Goal: Task Accomplishment & Management: Manage account settings

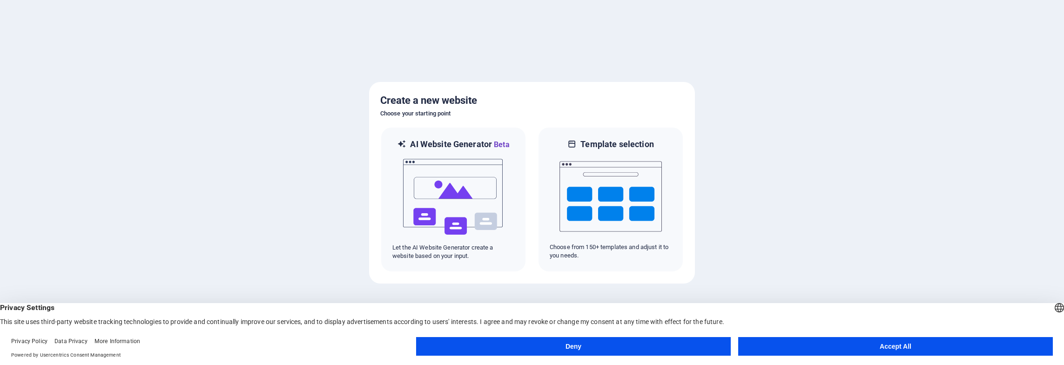
click at [831, 344] on button "Accept All" at bounding box center [895, 346] width 315 height 19
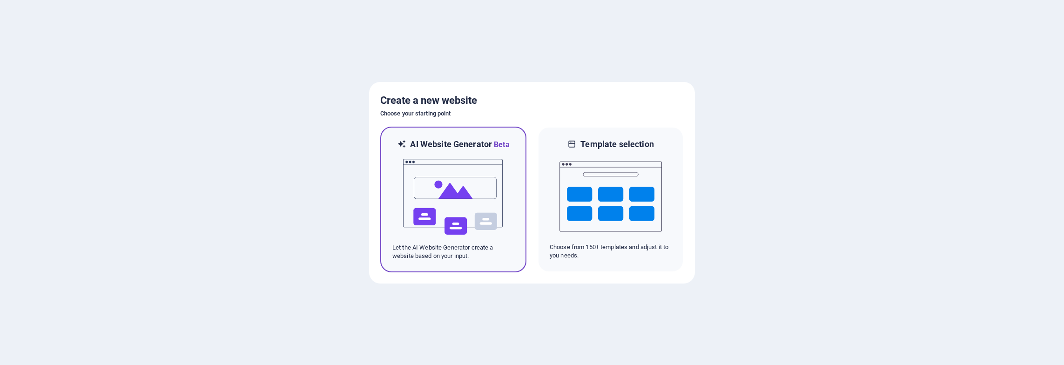
click at [463, 175] on img at bounding box center [453, 196] width 102 height 93
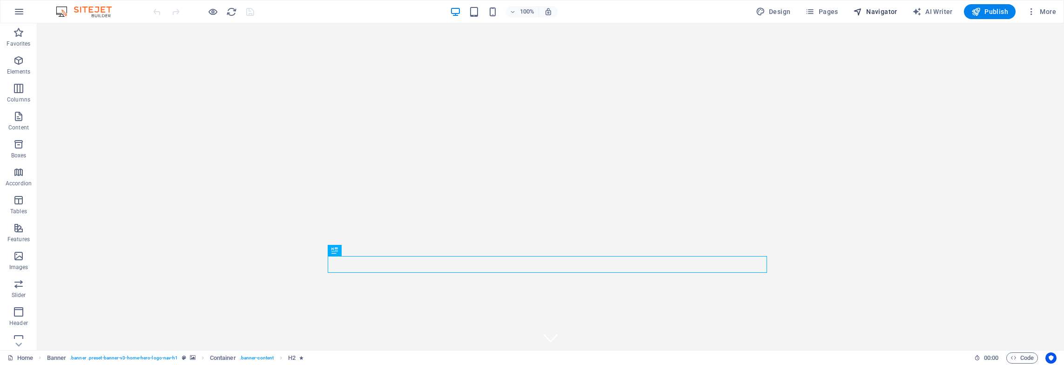
click at [867, 7] on button "Navigator" at bounding box center [875, 11] width 52 height 15
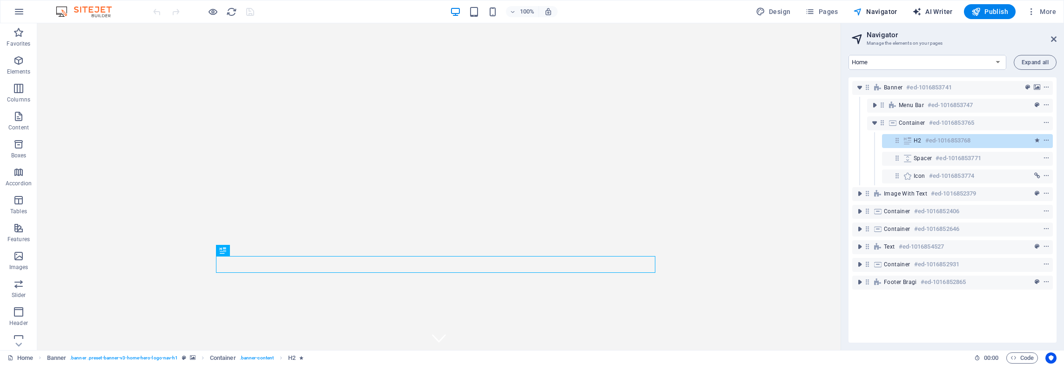
click at [931, 13] on span "AI Writer" at bounding box center [932, 11] width 40 height 9
select select "English"
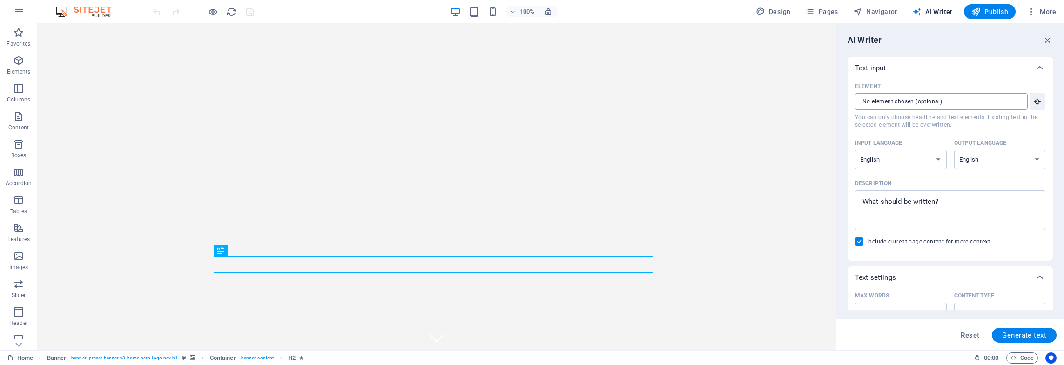
click at [956, 100] on input "Element ​ You can only choose headline and text elements. Existing text in the …" at bounding box center [938, 101] width 166 height 17
click at [939, 106] on input "Element ​ You can only choose headline and text elements. Existing text in the …" at bounding box center [938, 101] width 166 height 17
click at [1051, 40] on icon "button" at bounding box center [1048, 40] width 10 height 10
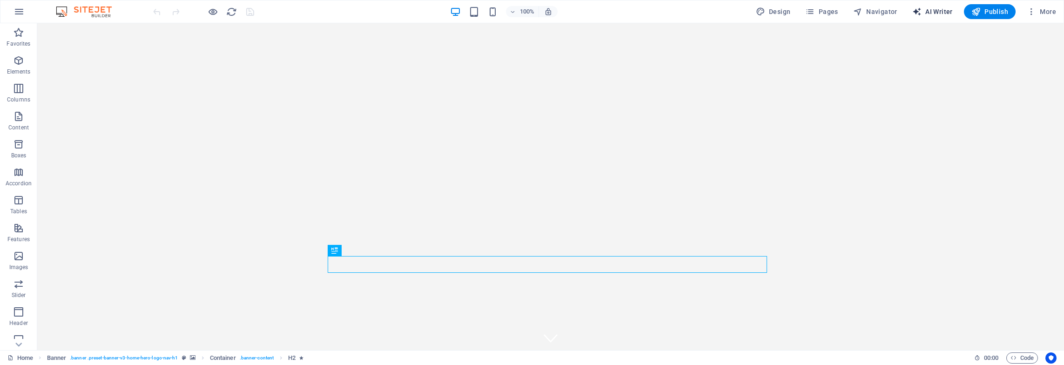
click at [941, 13] on span "AI Writer" at bounding box center [932, 11] width 40 height 9
select select "English"
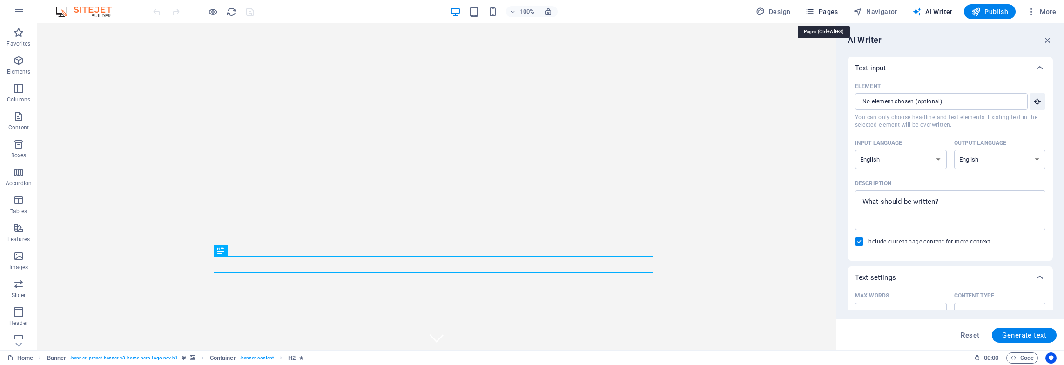
click at [827, 7] on button "Pages" at bounding box center [821, 11] width 40 height 15
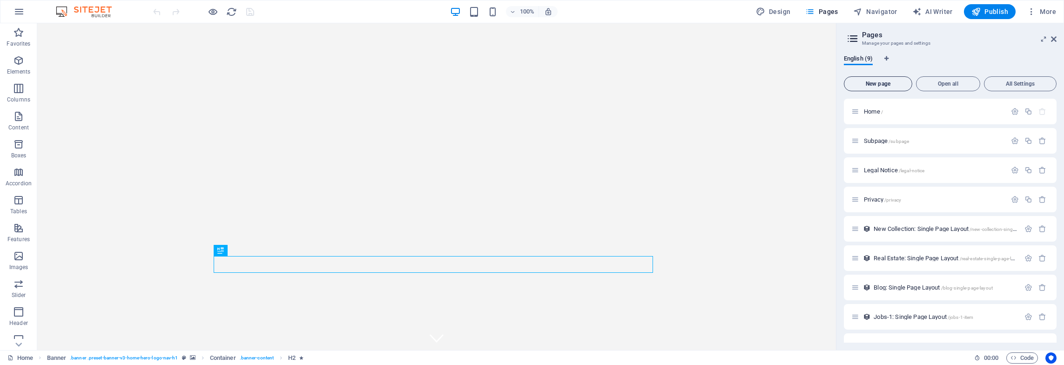
click at [877, 85] on span "New page" at bounding box center [878, 84] width 60 height 6
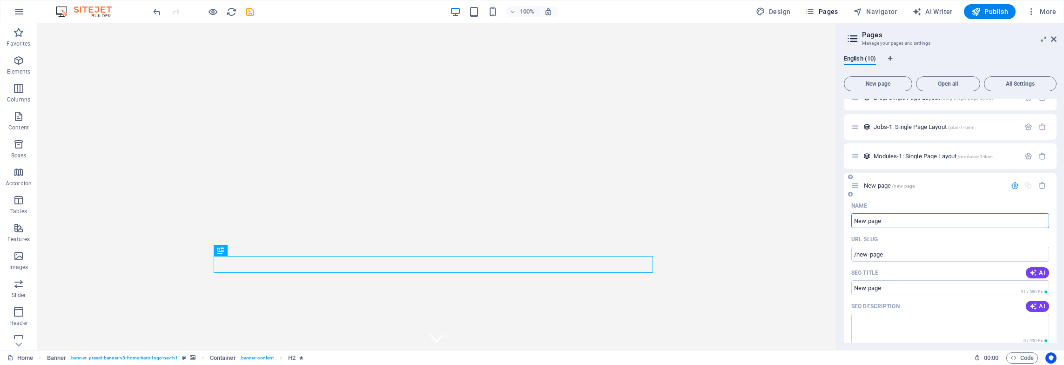
click at [898, 223] on input "New page" at bounding box center [950, 220] width 198 height 15
drag, startPoint x: 914, startPoint y: 222, endPoint x: 840, endPoint y: 222, distance: 74.0
click at [839, 224] on div "English (10) New page Open all All Settings Home / Subpage /subpage Legal Notic…" at bounding box center [950, 198] width 228 height 303
click at [906, 222] on input "New page" at bounding box center [950, 220] width 198 height 15
click at [898, 222] on input "current projects" at bounding box center [950, 220] width 198 height 15
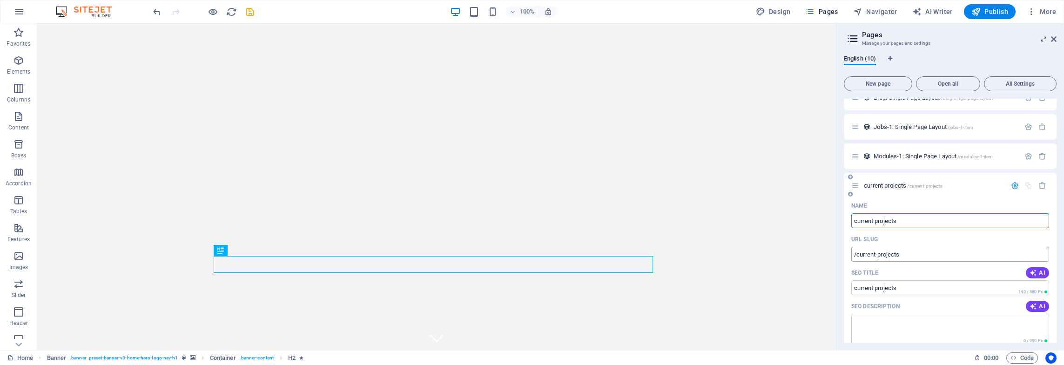
type input "current projects"
type input "/current-projects"
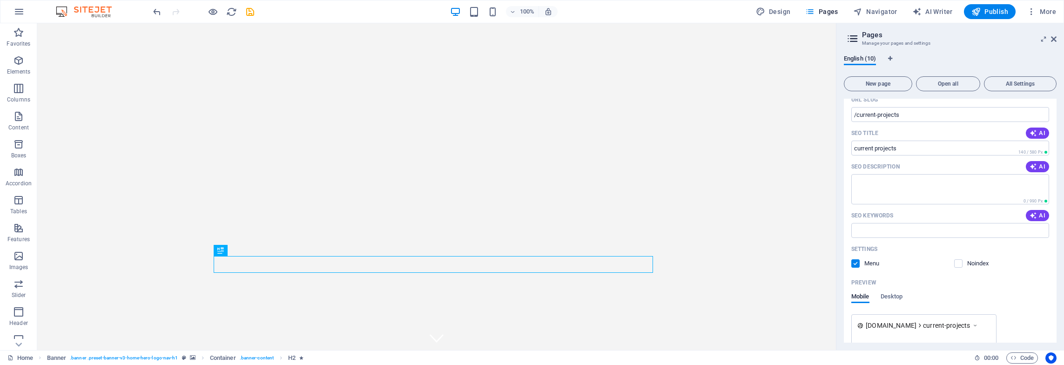
scroll to position [374, 0]
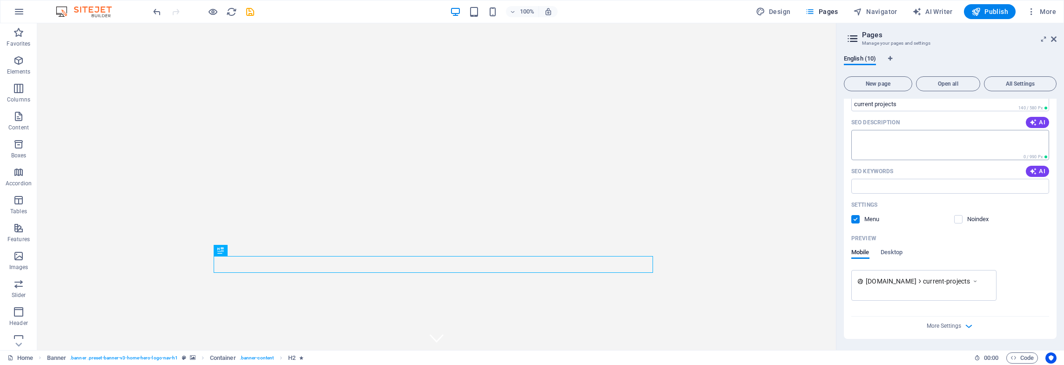
type input "current projects"
click at [904, 141] on textarea "SEO Description" at bounding box center [950, 145] width 198 height 30
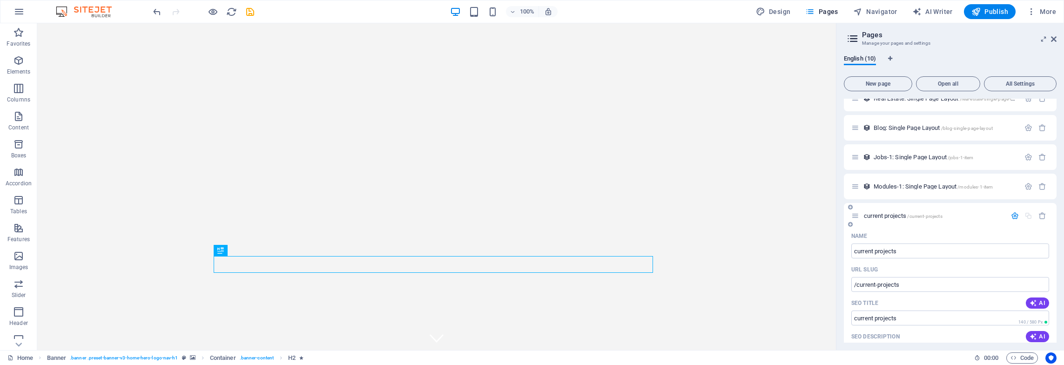
scroll to position [299, 0]
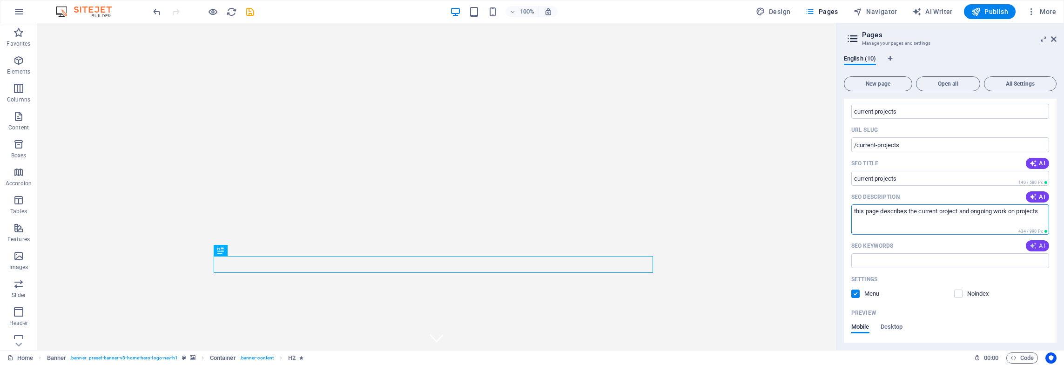
type textarea "this page describes the current project and ongoing work on projects"
click at [1037, 245] on span "AI" at bounding box center [1037, 245] width 16 height 7
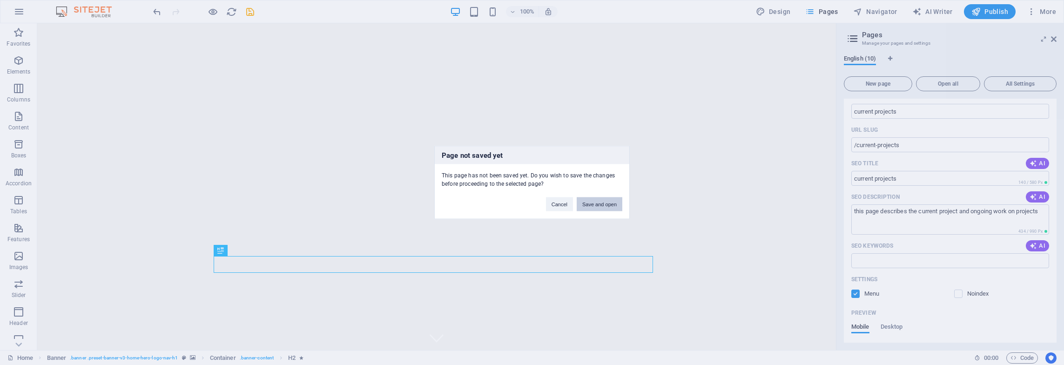
drag, startPoint x: 596, startPoint y: 206, endPoint x: 571, endPoint y: 181, distance: 35.5
click at [596, 206] on button "Save and open" at bounding box center [600, 204] width 46 height 14
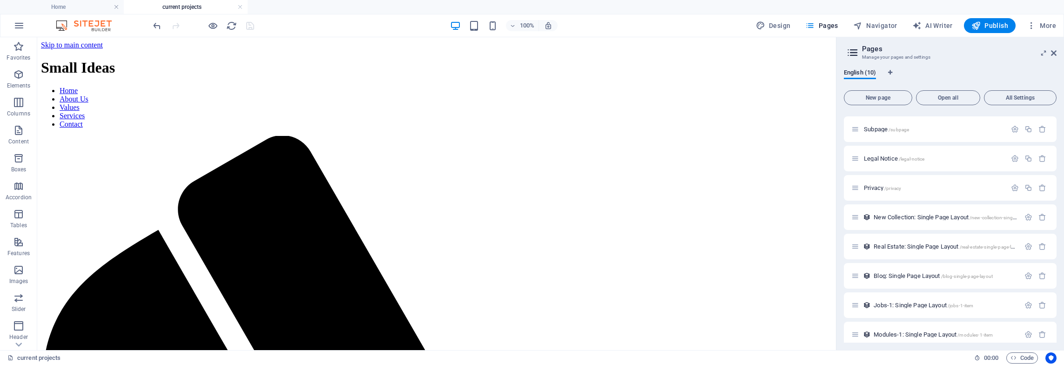
scroll to position [0, 0]
click at [434, 75] on div "+ Add section" at bounding box center [437, 77] width 52 height 16
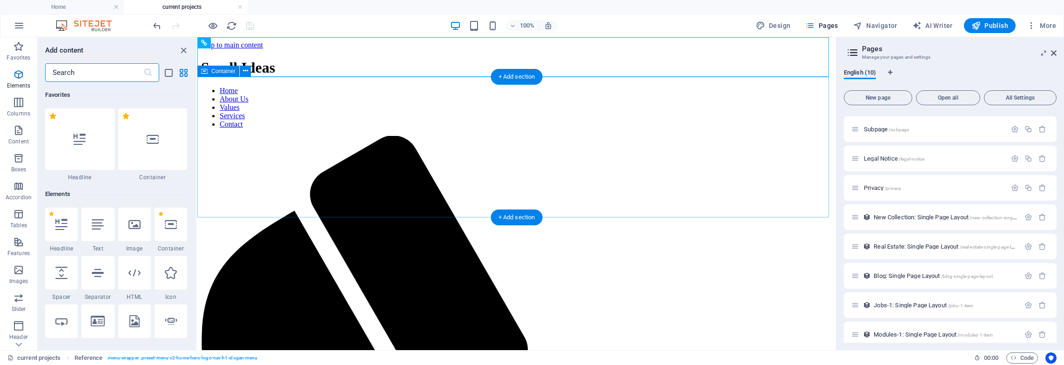
scroll to position [1628, 0]
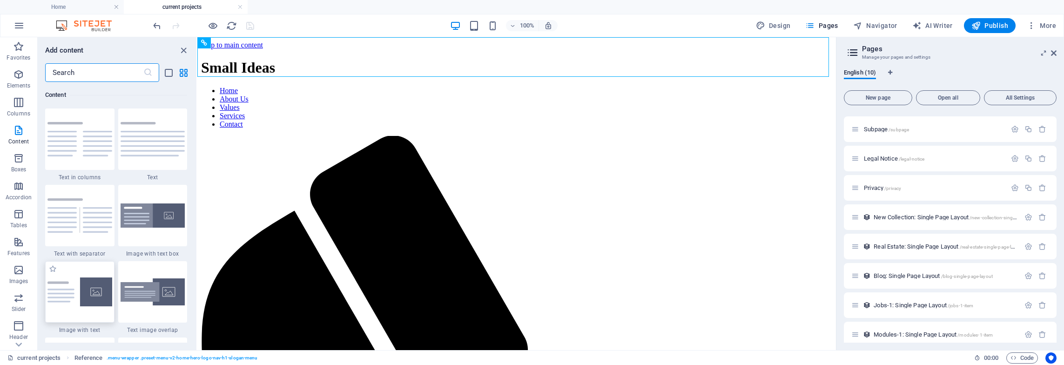
click at [85, 282] on img at bounding box center [79, 291] width 65 height 29
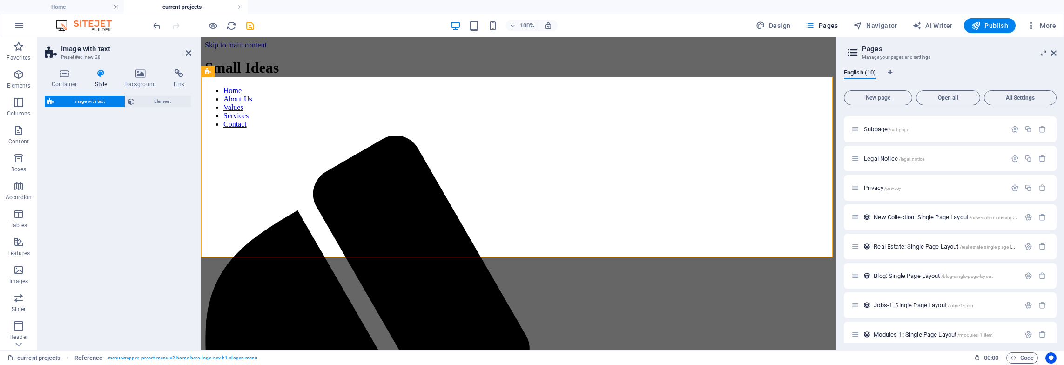
select select "rem"
select select "px"
select select "preset-text-with-image-v4-default"
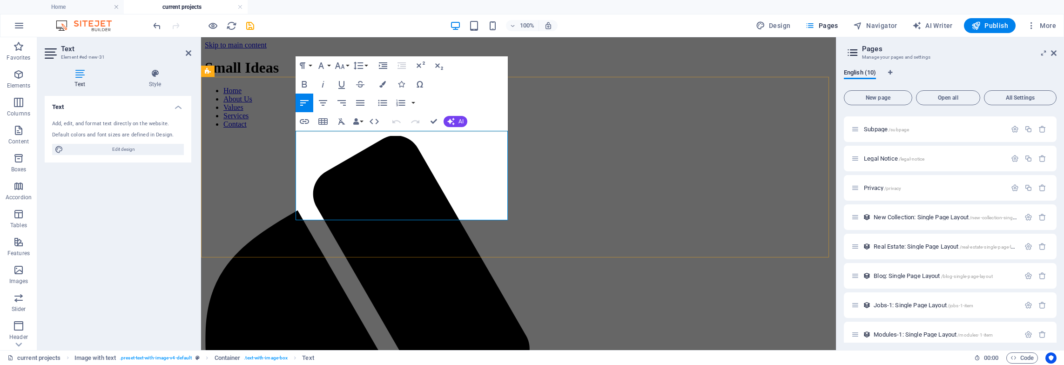
drag, startPoint x: 351, startPoint y: 214, endPoint x: 288, endPoint y: 133, distance: 103.1
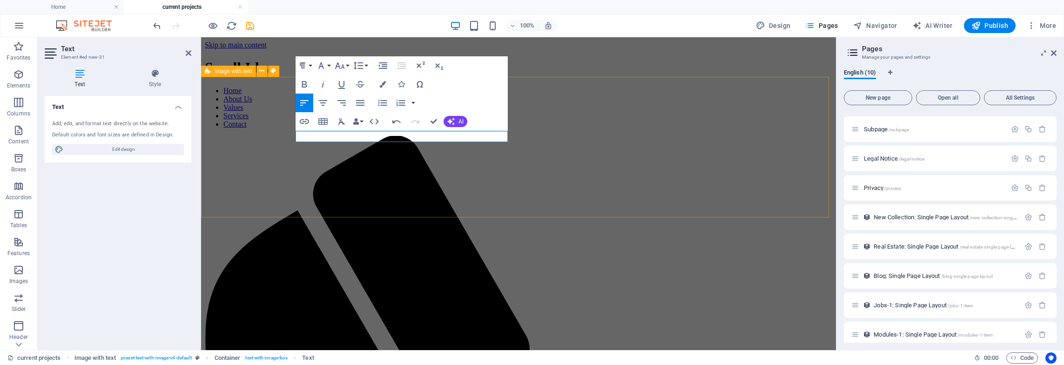
drag, startPoint x: 384, startPoint y: 137, endPoint x: 281, endPoint y: 136, distance: 102.9
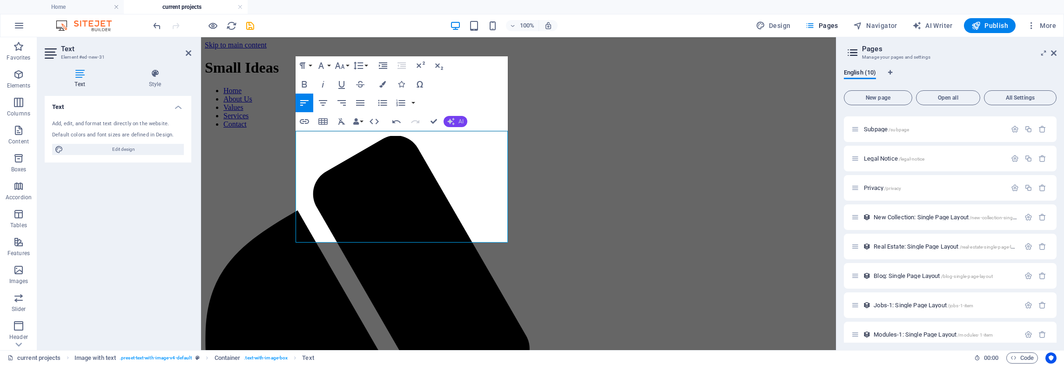
click at [455, 123] on button "AI" at bounding box center [456, 121] width 24 height 11
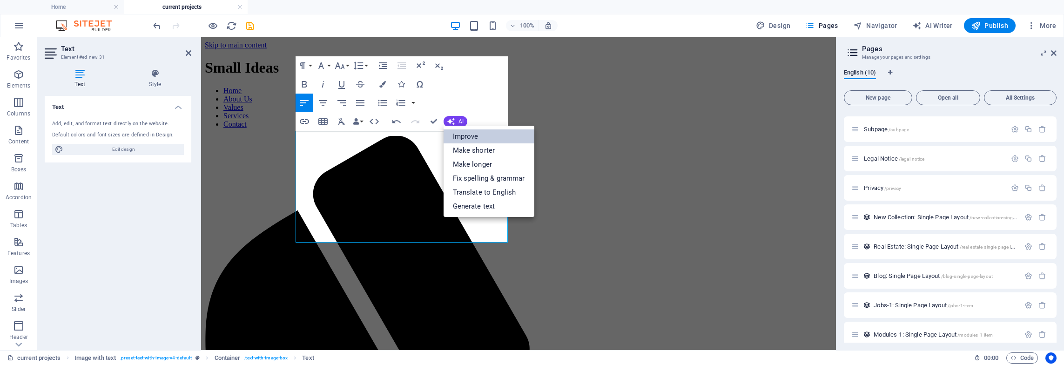
click at [476, 135] on link "Improve" at bounding box center [489, 136] width 91 height 14
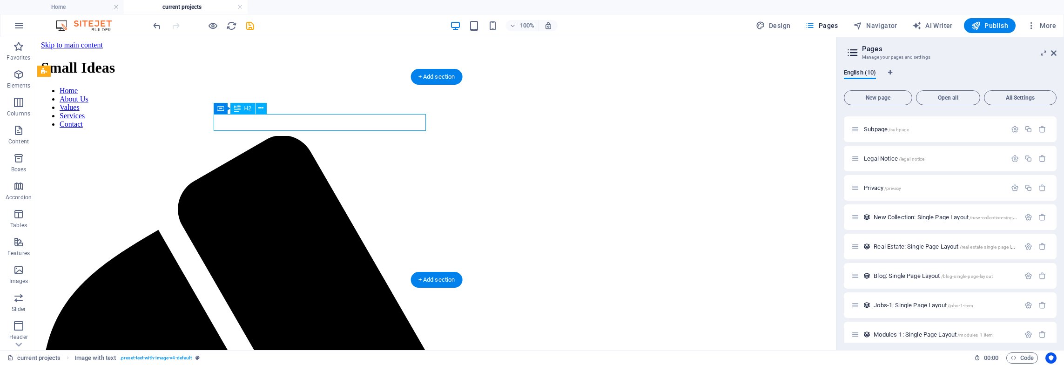
drag, startPoint x: 303, startPoint y: 121, endPoint x: 288, endPoint y: 121, distance: 14.9
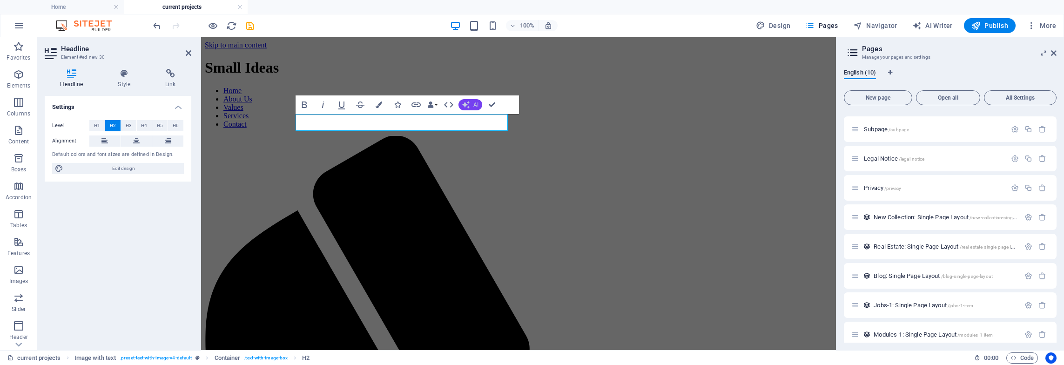
click at [467, 104] on icon "button" at bounding box center [465, 104] width 7 height 7
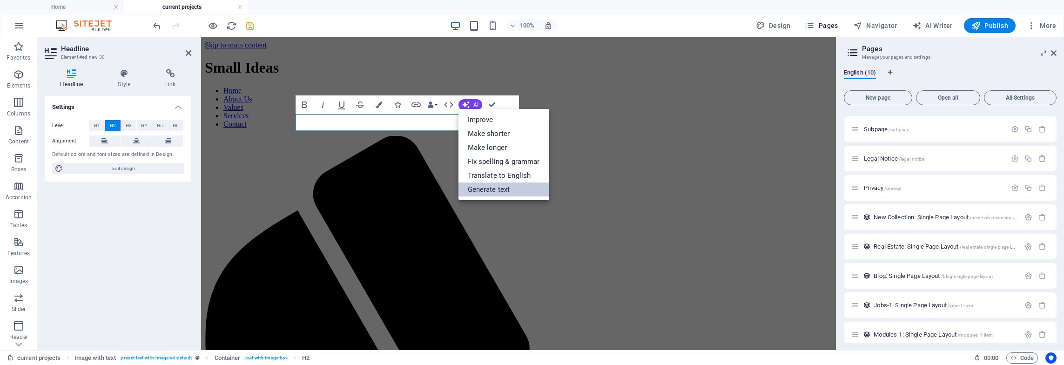
click at [499, 189] on link "Generate text" at bounding box center [503, 189] width 91 height 14
select select "English"
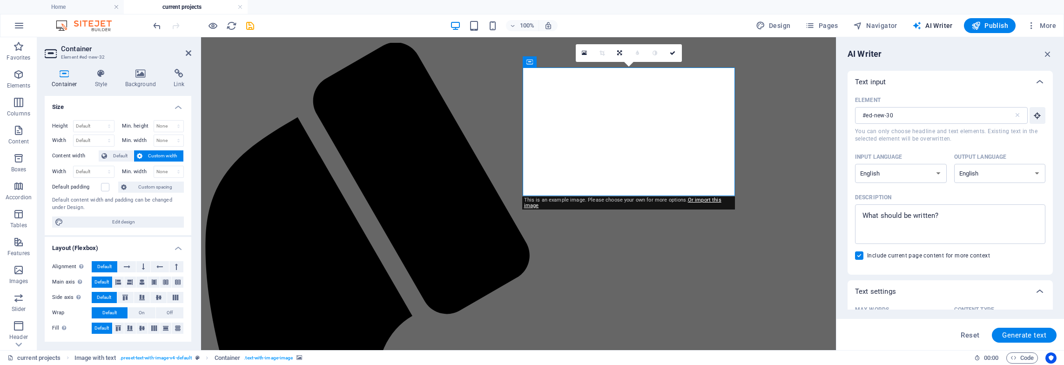
scroll to position [47, 0]
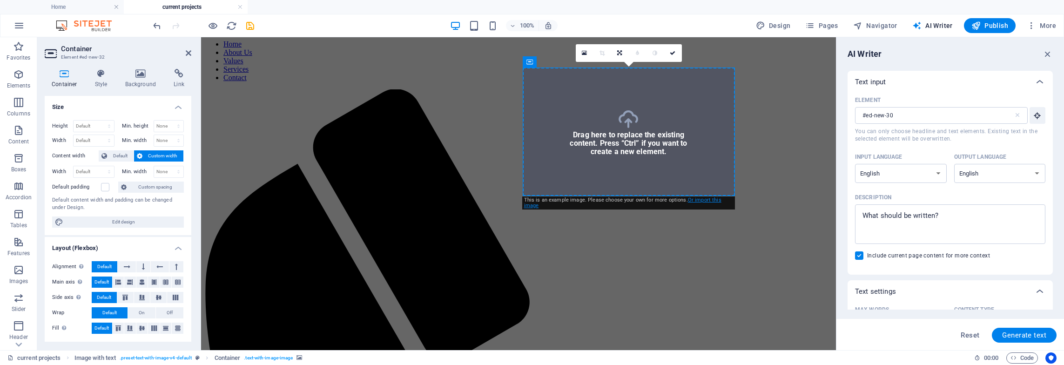
click at [703, 200] on link "Or import this image" at bounding box center [622, 203] width 197 height 12
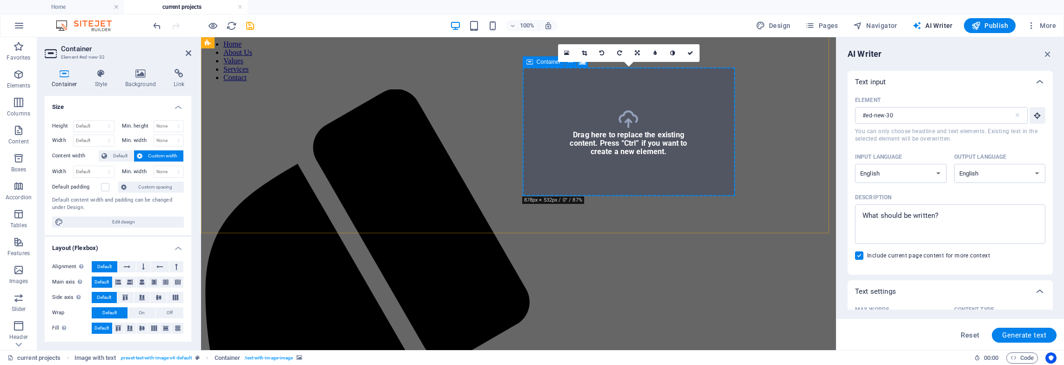
click at [693, 48] on link at bounding box center [691, 53] width 18 height 18
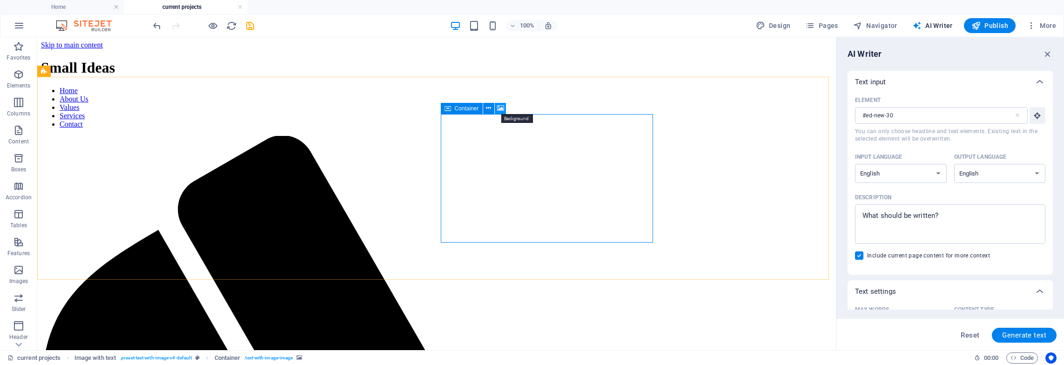
click at [499, 107] on icon at bounding box center [500, 108] width 7 height 10
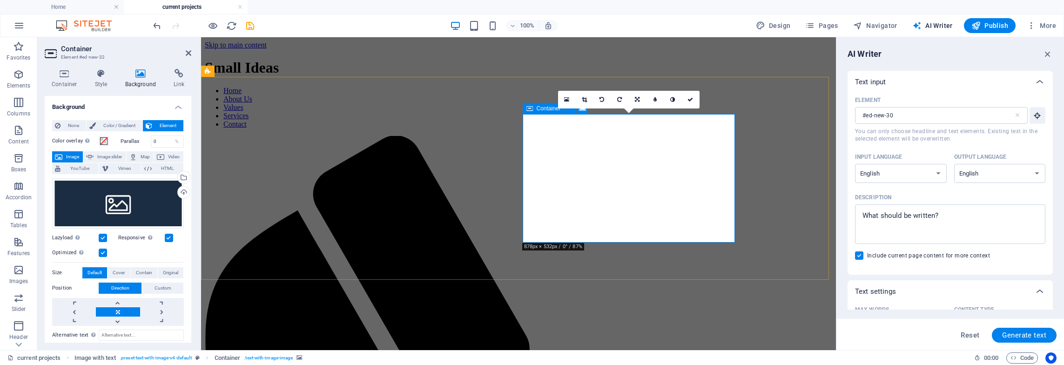
click at [107, 196] on div "Drag files here, click to choose files or select files from Files or our free s…" at bounding box center [118, 203] width 132 height 50
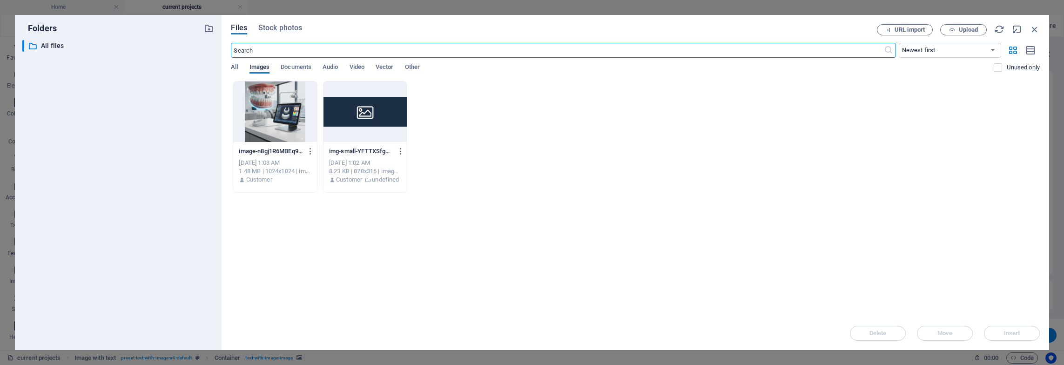
click at [263, 110] on div at bounding box center [275, 111] width 84 height 61
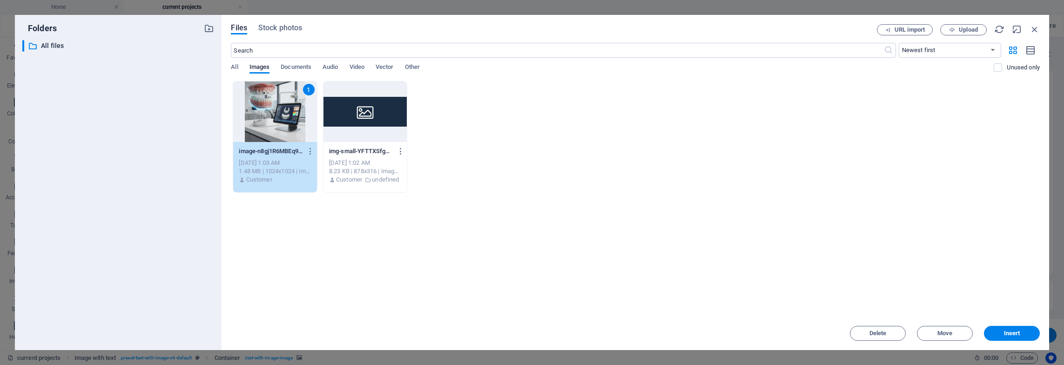
click at [263, 110] on div "1" at bounding box center [275, 111] width 84 height 61
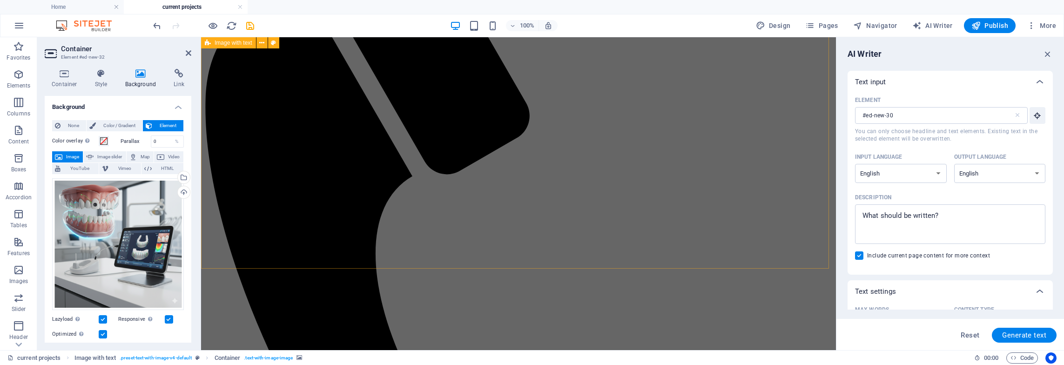
scroll to position [512, 0]
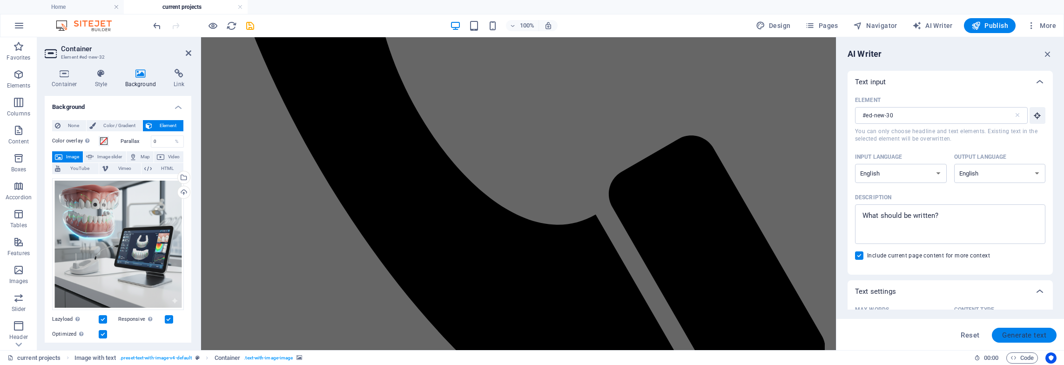
click at [1037, 334] on span "Generate text" at bounding box center [1024, 334] width 44 height 7
type textarea "x"
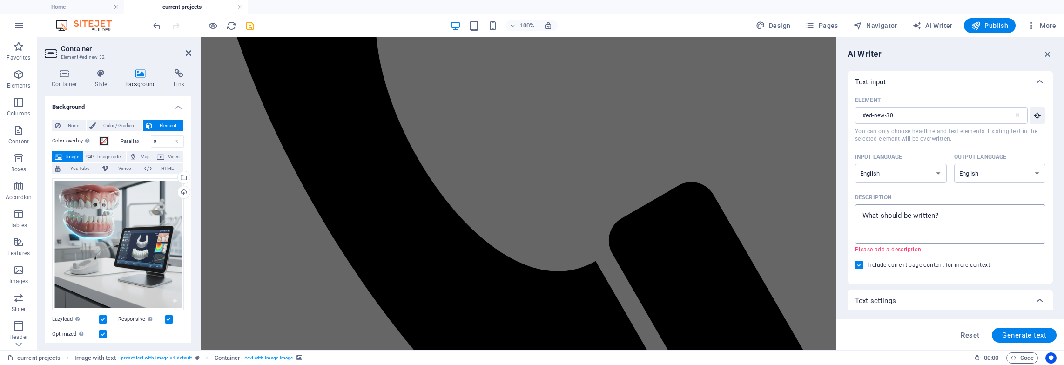
type textarea "x"
click at [910, 215] on textarea "Description x ​ Please add a description" at bounding box center [950, 224] width 181 height 30
type textarea "p"
type textarea "x"
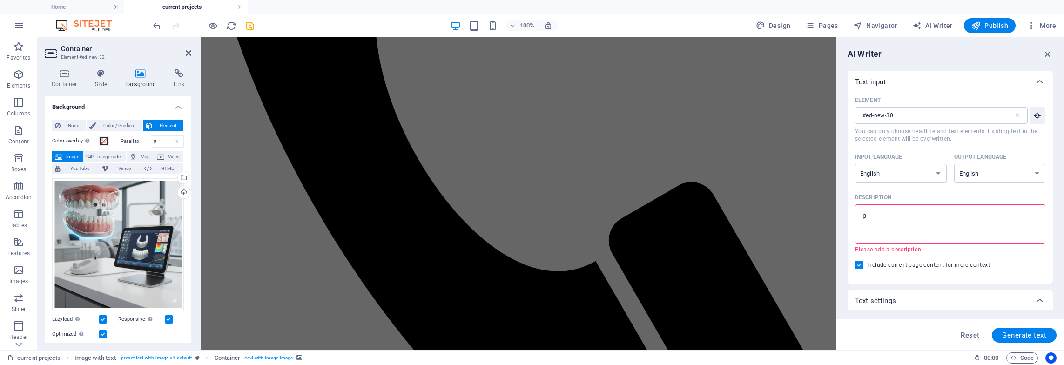
type textarea "pr"
type textarea "x"
type textarea "pro"
type textarea "x"
type textarea "provide"
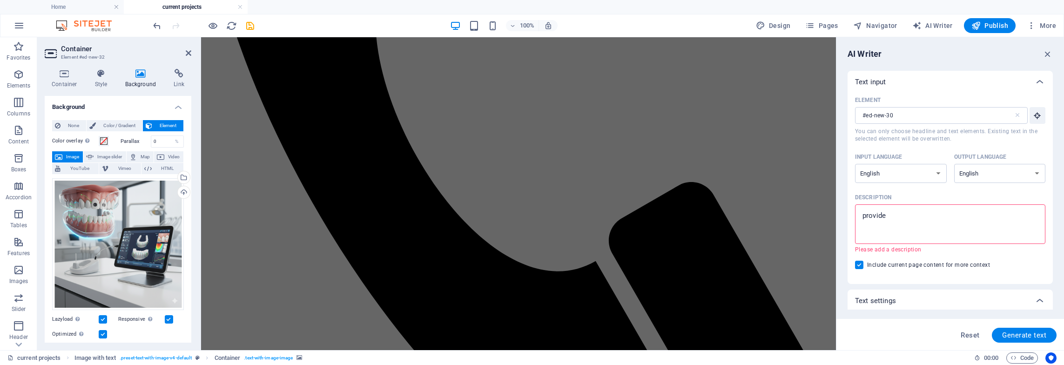
type textarea "x"
type textarea "provide"
type textarea "x"
type textarea "provide s"
type textarea "x"
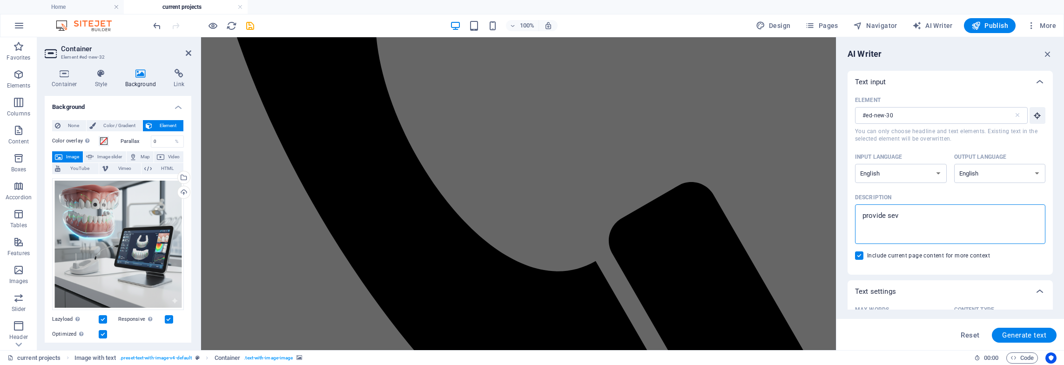
type textarea "provide seve"
type textarea "x"
type textarea "provide sever"
type textarea "x"
type textarea "provide several"
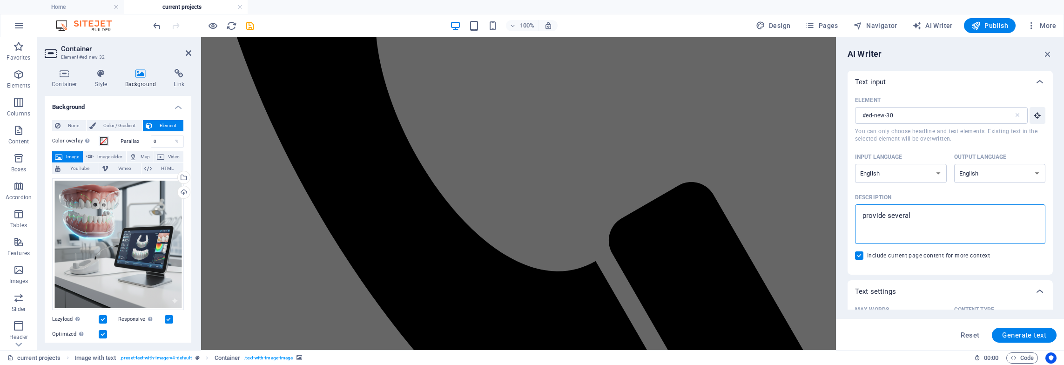
type textarea "x"
type textarea "provide several bullet points on the advantages"
type textarea "x"
type textarea "provide several bullet points on the advantages"
type textarea "x"
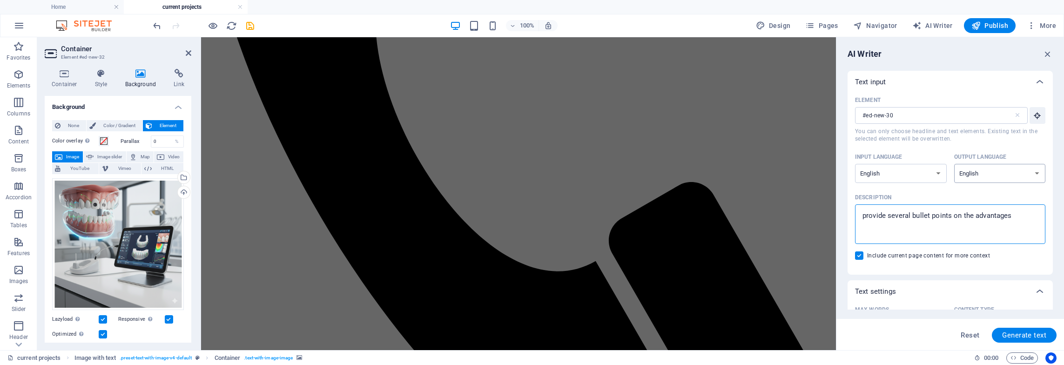
type textarea "provide several bullet points on the advantages o"
type textarea "x"
type textarea "provide several bullet points on the advantages of"
type textarea "x"
type textarea "provide several bullet points on the advantages of t"
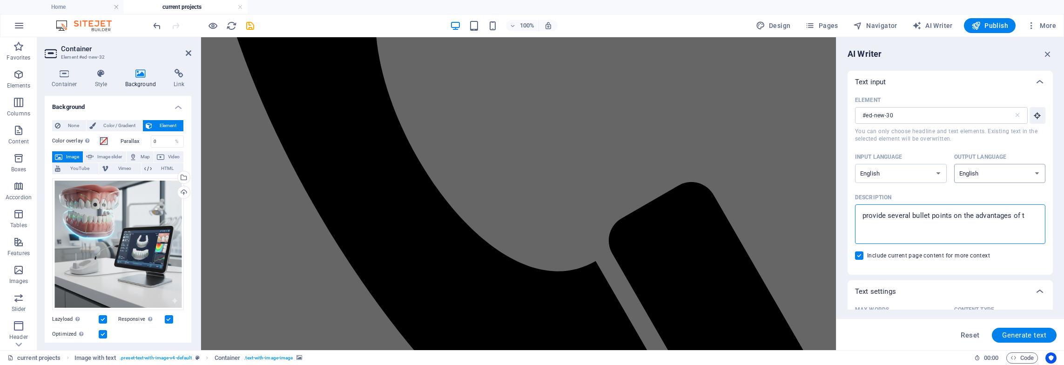
type textarea "x"
type textarea "provide several bullet points on the advantages of th"
type textarea "x"
type textarea "provide several bullet points on the advantages of this"
type textarea "x"
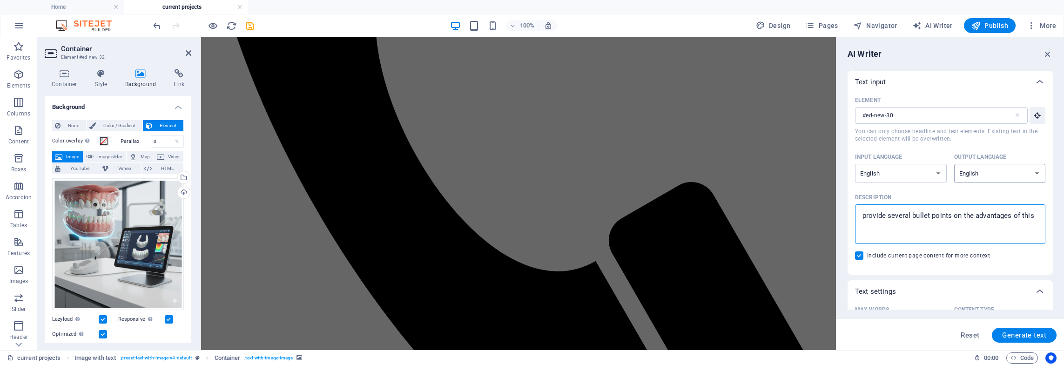
type textarea "provide several bullet points on the advantages of this p"
type textarea "x"
type textarea "provide several bullet points on the advantages of this pr"
type textarea "x"
type textarea "provide several bullet points on the advantages of this pro"
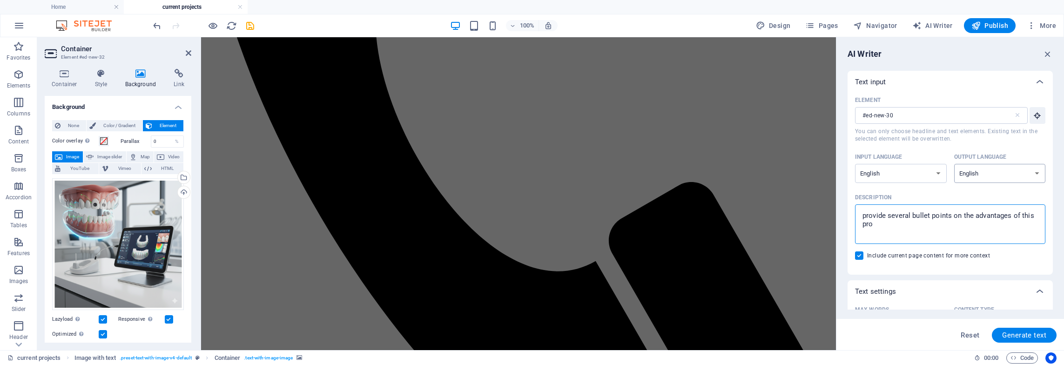
type textarea "x"
type textarea "provide several bullet points on the advantages of this proje"
type textarea "x"
type textarea "provide several bullet points on the advantages of this project and how it can …"
type textarea "x"
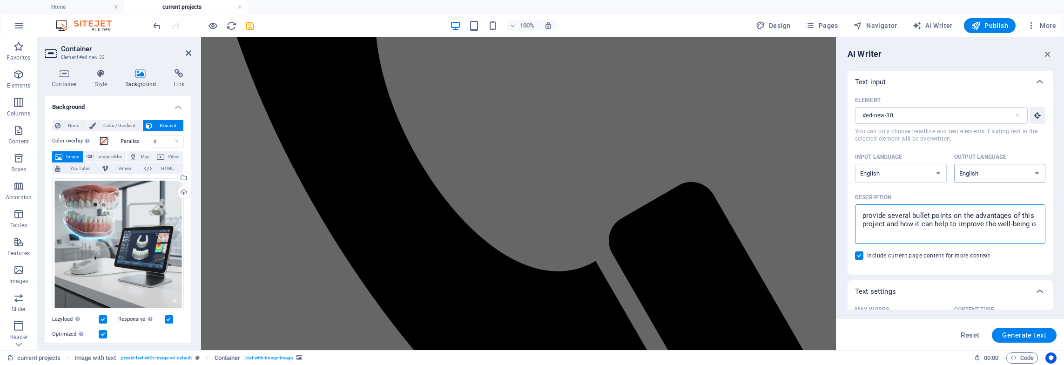
type textarea "provide several bullet points on the advantages of this project and how it can …"
type textarea "x"
type textarea "provide several bullet points on the advantages of this project and how it can …"
type textarea "x"
type textarea "provide several bullet points on the advantages of this project and how it can …"
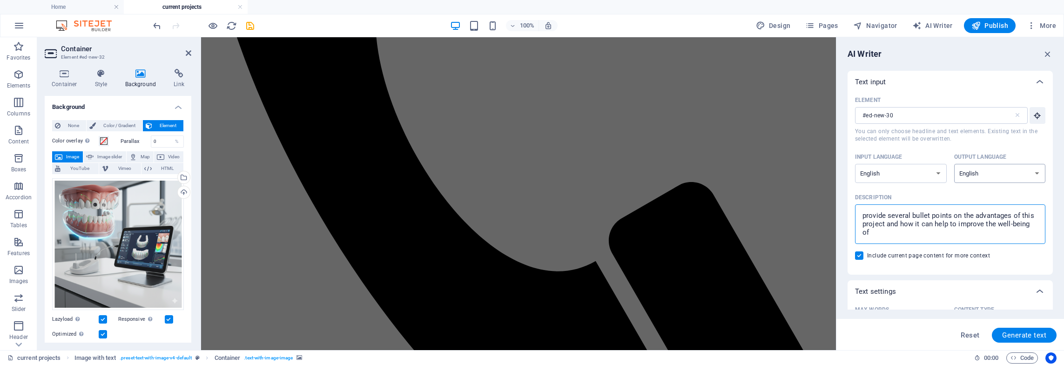
type textarea "x"
type textarea "provide several bullet points on the advantages of this project and how it can …"
type textarea "x"
type textarea "provide several bullet points on the advantages of this project and how it can …"
type textarea "x"
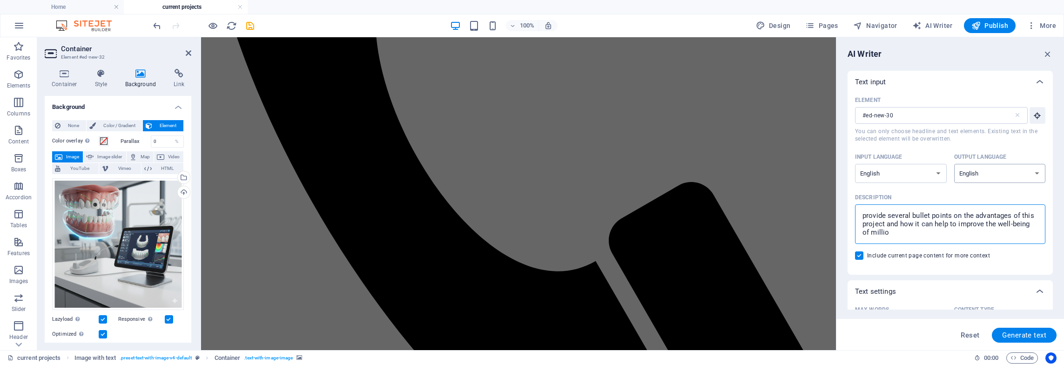
type textarea "provide several bullet points on the advantages of this project and how it can …"
type textarea "x"
type textarea "provide several bullet points on the advantages of this project and how it can …"
type textarea "x"
type textarea "provide several bullet points on the advantages of this project and how it can …"
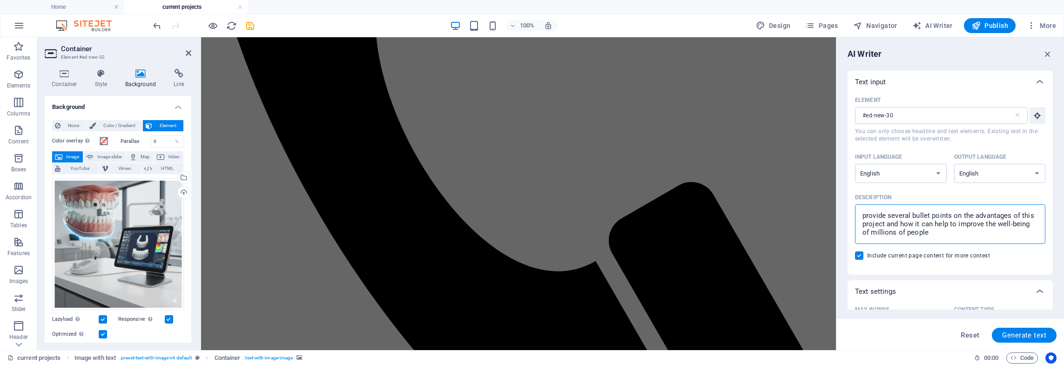
type textarea "x"
type textarea "provide several bullet points on the advantages of this project and how it can …"
type textarea "x"
type textarea "provide several bullet points on the advantages of this project and how it can …"
type textarea "x"
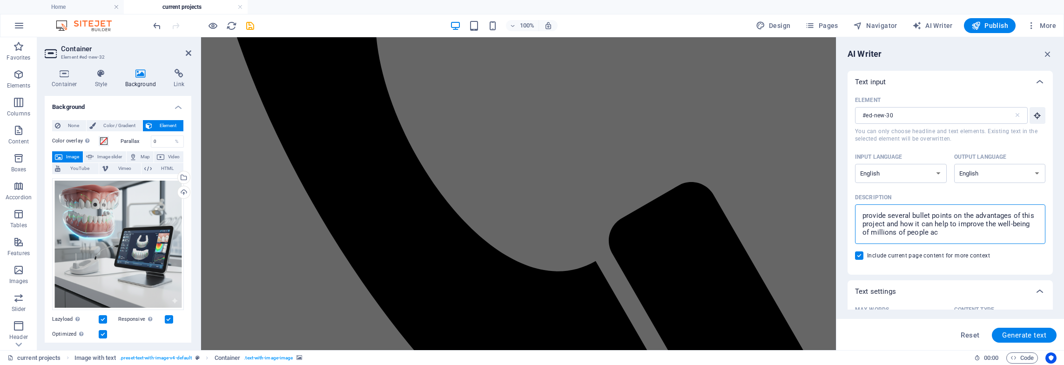
type textarea "provide several bullet points on the advantages of this project and how it can …"
type textarea "x"
type textarea "provide several bullet points on the advantages of this project and how it can …"
type textarea "x"
type textarea "provide several bullet points on the advantages of this project and how it can …"
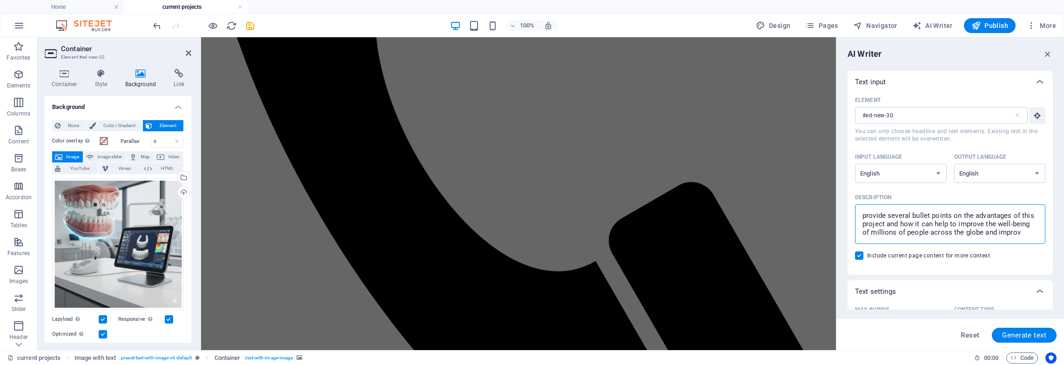
type textarea "x"
type textarea "provide several bullet points on the advantages of this project and how it can …"
type textarea "x"
type textarea "provide several bullet points on the advantages of this project and how it can …"
type textarea "x"
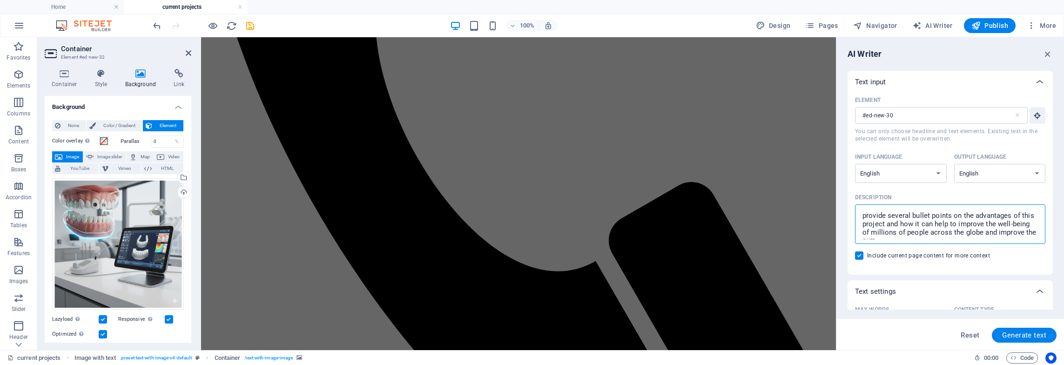
type textarea "provide several bullet points on the advantages of this project and how it can …"
type textarea "x"
type textarea "provide several bullet points on the advantages of this project and how it can …"
type textarea "x"
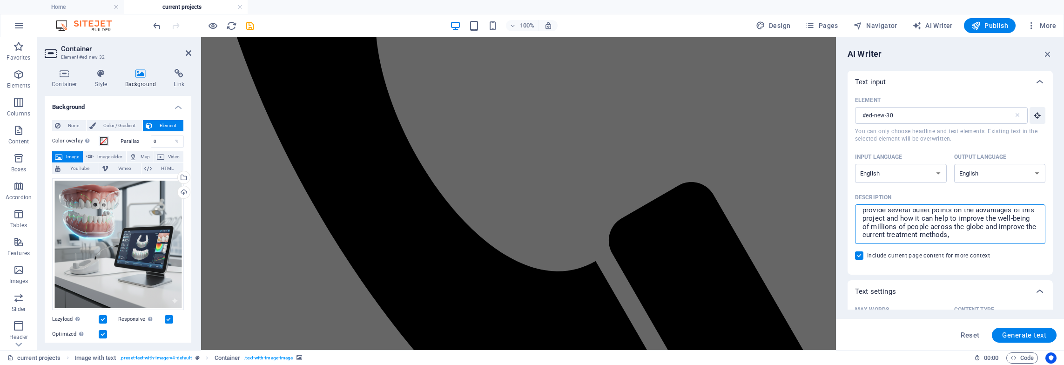
type textarea "provide several bullet points on the advantages of this project and how it can …"
type textarea "x"
type textarea "provide several bullet points on the advantages of this project and how it can …"
type textarea "x"
type textarea "provide several bullet points on the advantages of this project and how it can …"
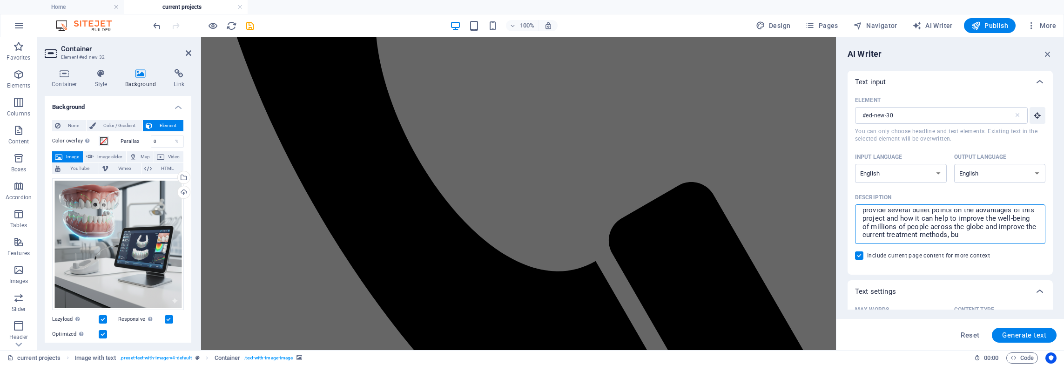
type textarea "x"
type textarea "provide several bullet points on the advantages of this project and how it can …"
type textarea "x"
type textarea "provide several bullet points on the advantages of this project and how it can …"
type textarea "x"
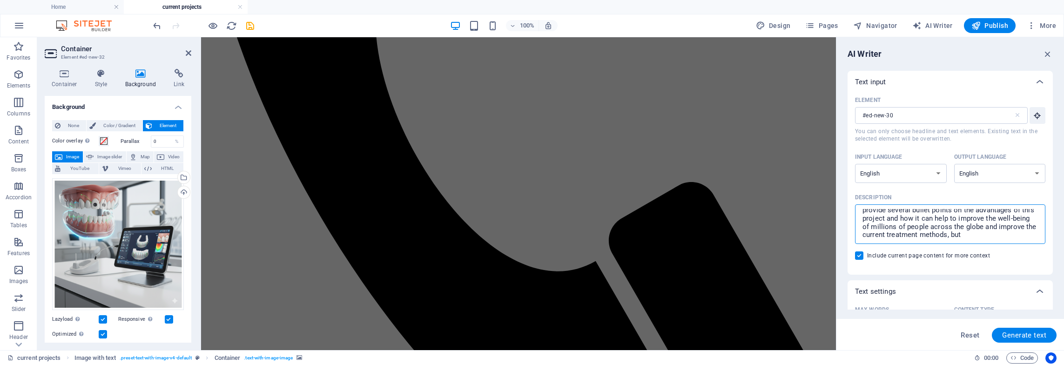
type textarea "provide several bullet points on the advantages of this project and how it can …"
type textarea "x"
type textarea "provide several bullet points on the advantages of this project and how it can …"
type textarea "x"
type textarea "provide several bullet points on the advantages of this project and how it can …"
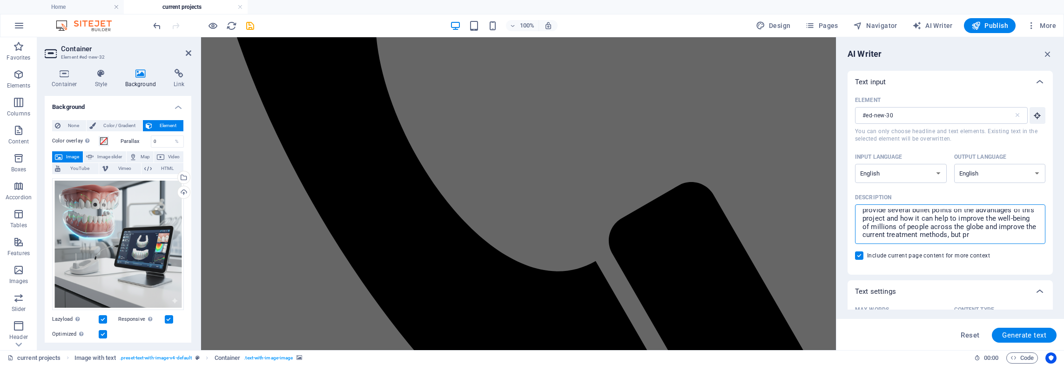
type textarea "x"
type textarea "provide several bullet points on the advantages of this project and how it can …"
type textarea "x"
type textarea "provide several bullet points on the advantages of this project and how it can …"
type textarea "x"
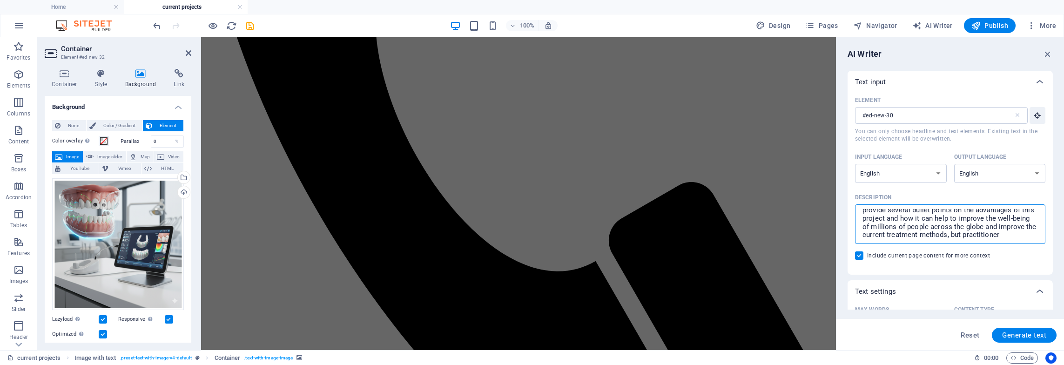
type textarea "provide several bullet points on the advantages of this project and how it can …"
type textarea "x"
type textarea "provide several bullet points on the advantages of this project and how it can …"
type textarea "x"
type textarea "provide several bullet points on the advantages of this project and how it can …"
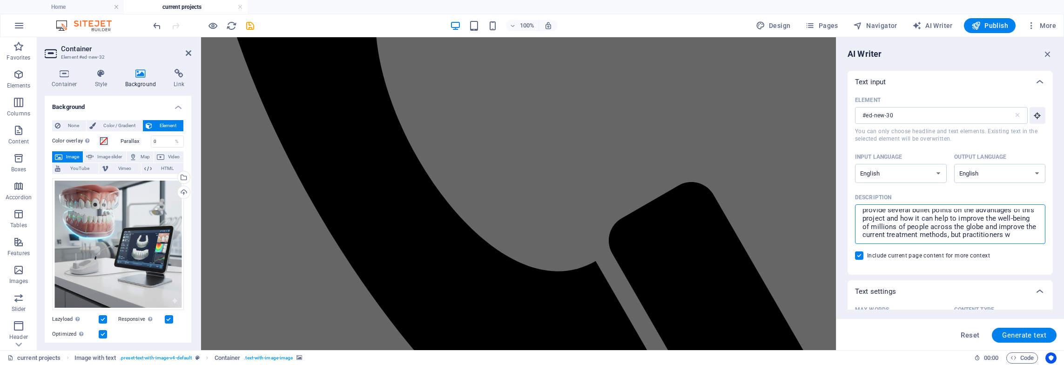
type textarea "x"
type textarea "provide several bullet points on the advantages of this project and how it can …"
type textarea "x"
type textarea "provide several bullet points on the advantages of this project and how it can …"
type textarea "x"
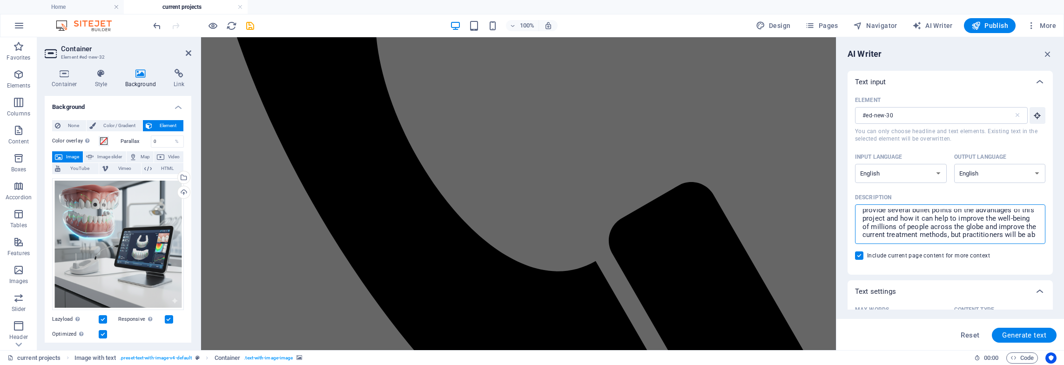
type textarea "provide several bullet points on the advantages of this project and how it can …"
type textarea "x"
type textarea "provide several bullet points on the advantages of this project and how it can …"
type textarea "x"
type textarea "provide several bullet points on the advantages of this project and how it can …"
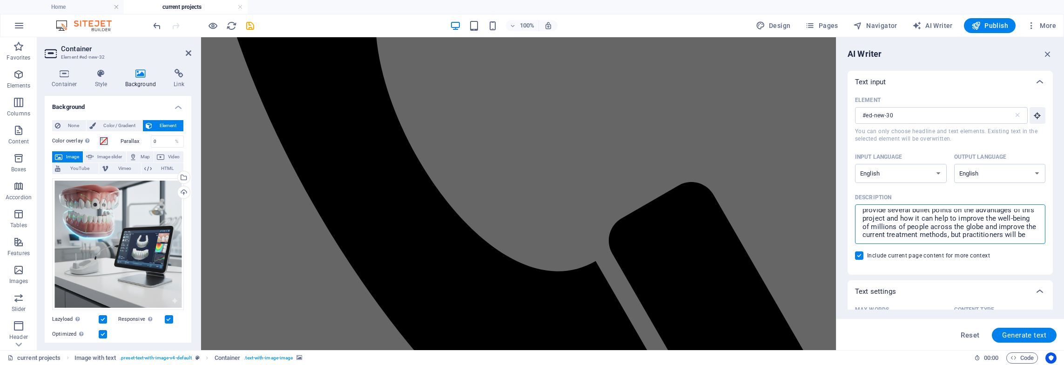
type textarea "x"
type textarea "provide several bullet points on the advantages of this project and how it can …"
type textarea "x"
type textarea "provide several bullet points on the advantages of this project and how it can …"
type textarea "x"
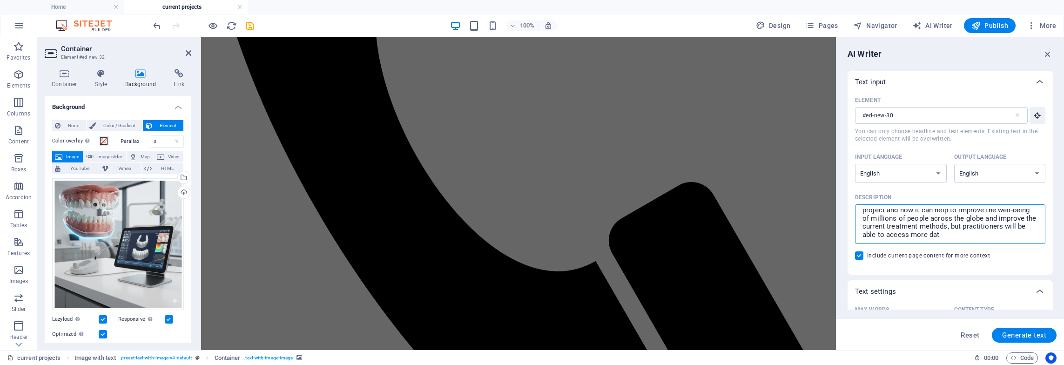
type textarea "provide several bullet points on the advantages of this project and how it can …"
type textarea "x"
type textarea "provide several bullet points on the advantages of this project and how it can …"
type textarea "x"
type textarea "provide several bullet points on the advantages of this project and how it can …"
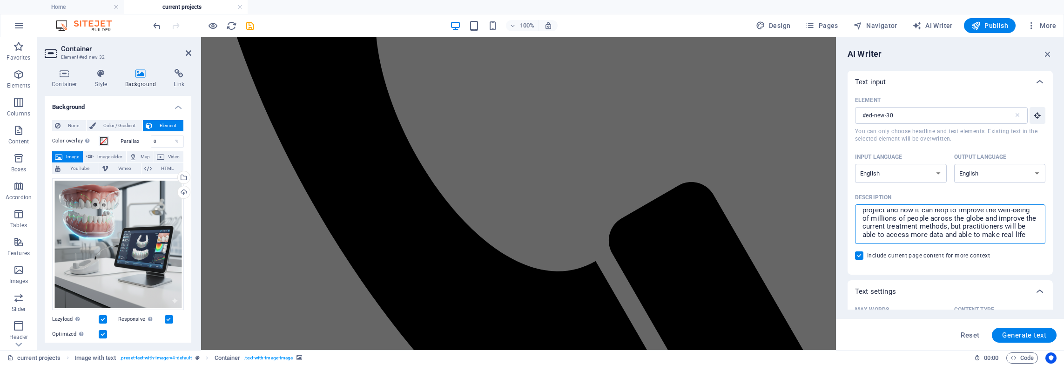
type textarea "x"
type textarea "provide several bullet points on the advantages of this project and how it can …"
click at [1032, 334] on span "Generate text" at bounding box center [1024, 334] width 44 height 7
type textarea "x"
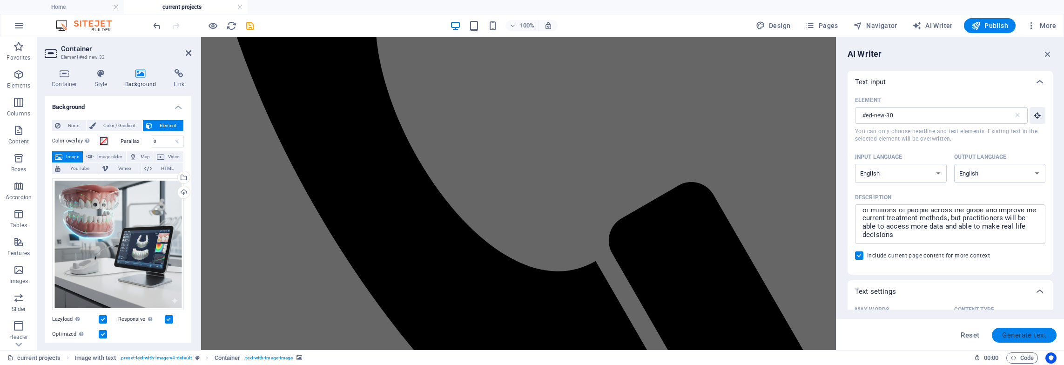
type textarea "x"
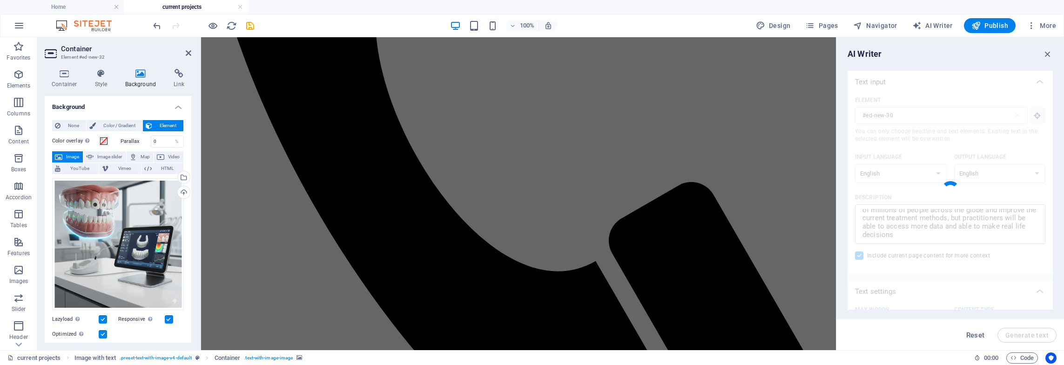
type textarea "x"
type textarea "Empowering better decisions for global health and innovation."
type textarea "x"
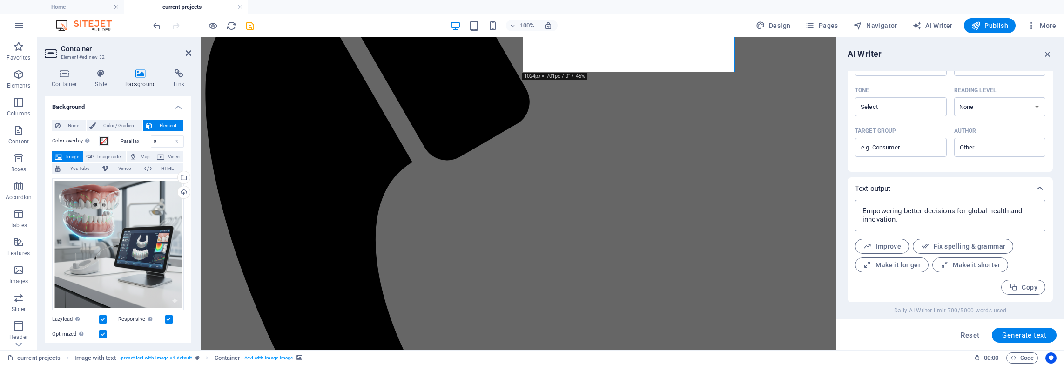
scroll to position [0, 0]
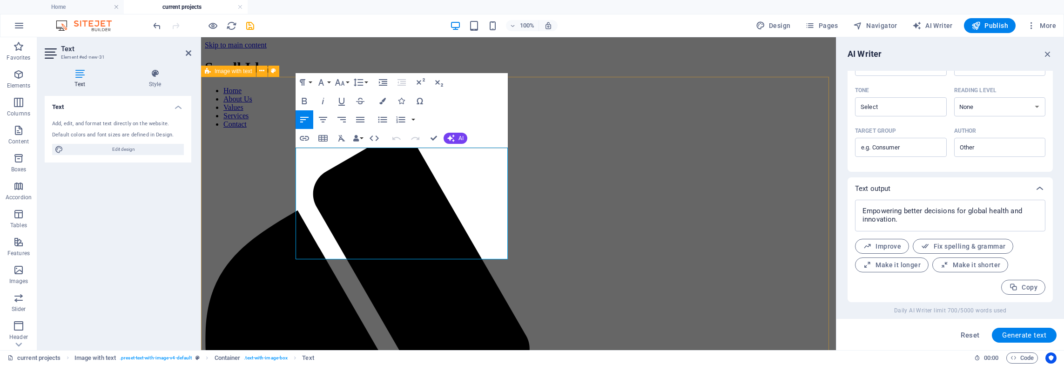
type input "#ed-new-31"
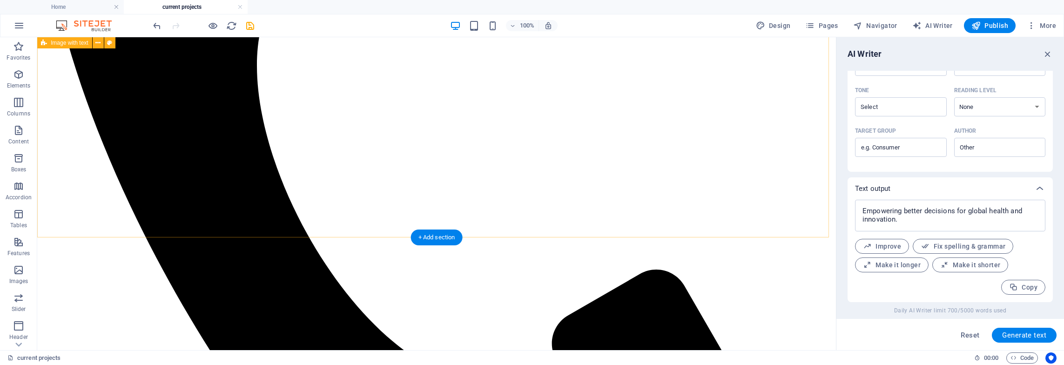
scroll to position [374, 0]
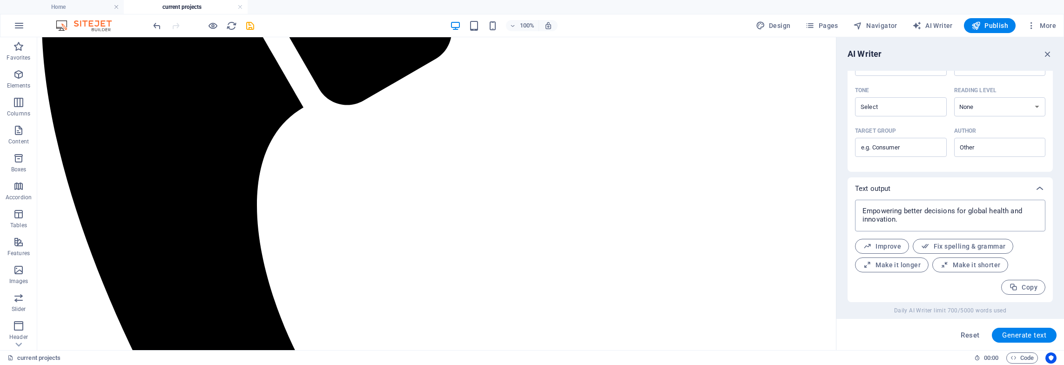
click at [934, 218] on textarea "Empowering better decisions for global health and innovation." at bounding box center [950, 215] width 181 height 22
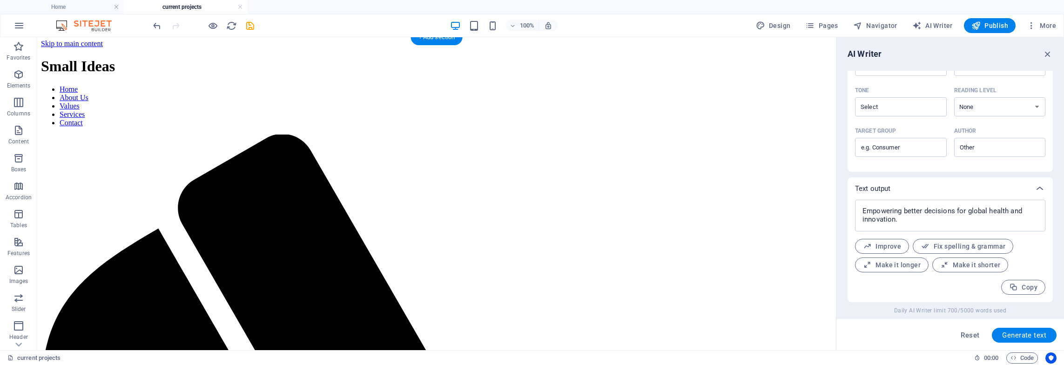
scroll to position [0, 0]
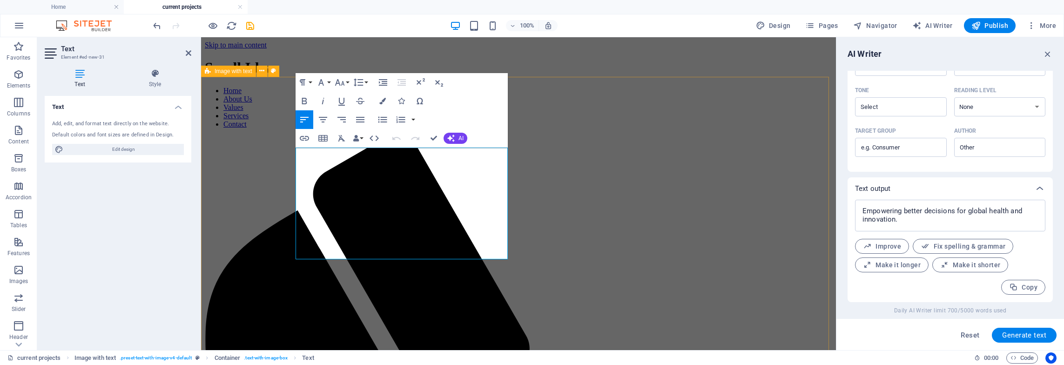
drag, startPoint x: 360, startPoint y: 249, endPoint x: 291, endPoint y: 146, distance: 124.6
copy p "Teeth imaging technology and a growing tracker for deformities and treatment fo…"
type textarea "x"
click at [959, 207] on textarea "Empowering better decisions for global health and innovation." at bounding box center [950, 215] width 181 height 22
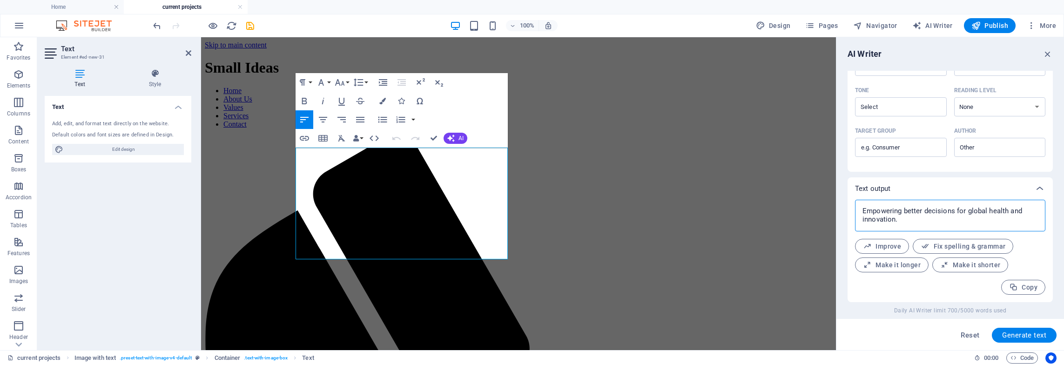
drag, startPoint x: 903, startPoint y: 220, endPoint x: 847, endPoint y: 200, distance: 59.2
click at [847, 200] on div "AI Writer Text input Element #ed-new-31 ​ You can only choose headline and text…" at bounding box center [950, 193] width 228 height 313
type textarea "Empowering better decisions for global health and innovation."
click at [908, 217] on textarea "Empowering better decisions for global health and innovation." at bounding box center [950, 215] width 181 height 22
drag, startPoint x: 914, startPoint y: 223, endPoint x: 844, endPoint y: 177, distance: 83.4
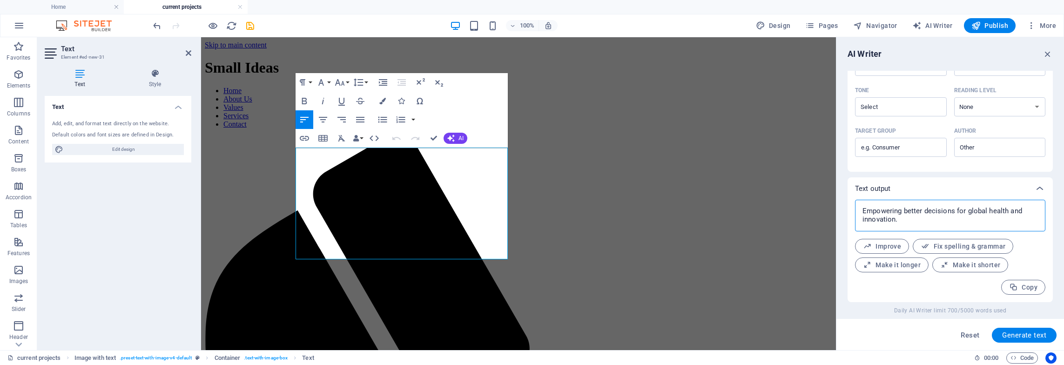
click at [844, 177] on div "AI Writer Text input Element #ed-new-31 ​ You can only choose headline and text…" at bounding box center [950, 193] width 228 height 313
click at [899, 219] on textarea "Empowering better decisions for global health and innovation." at bounding box center [950, 215] width 181 height 22
type textarea "x"
click at [1025, 333] on span "Generate text" at bounding box center [1024, 334] width 44 height 7
type textarea "x"
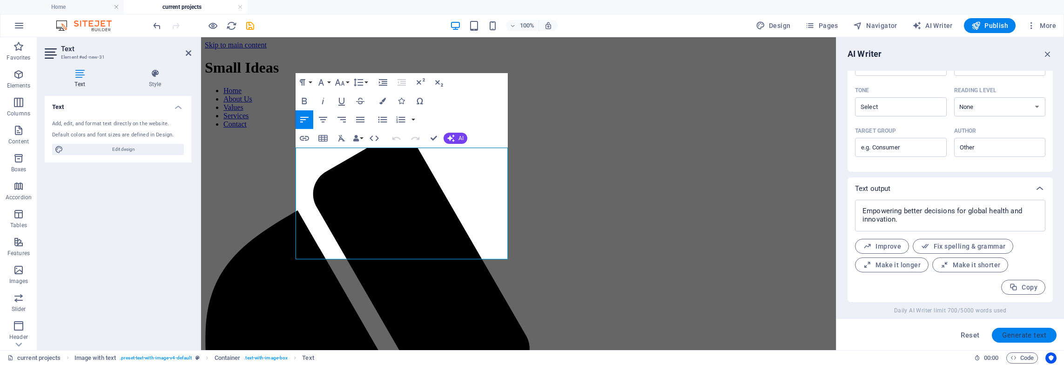
type textarea "x"
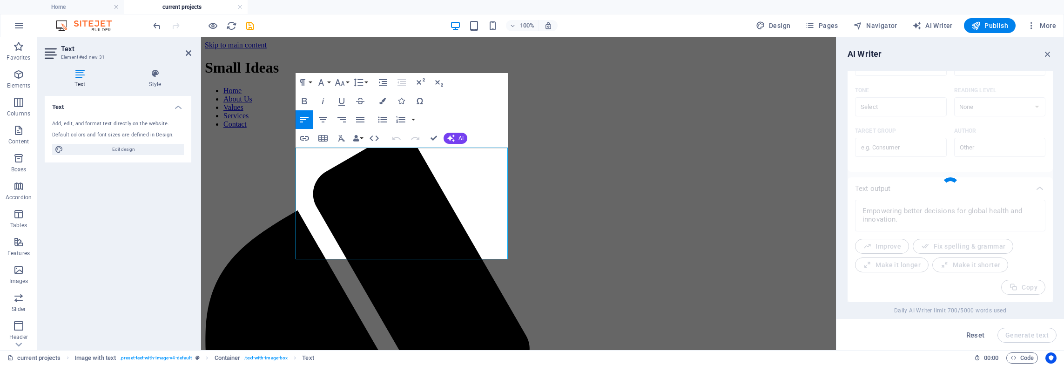
type textarea "x"
type textarea "Empowers practitioners, enhances treatment, improves global well-being."
type textarea "x"
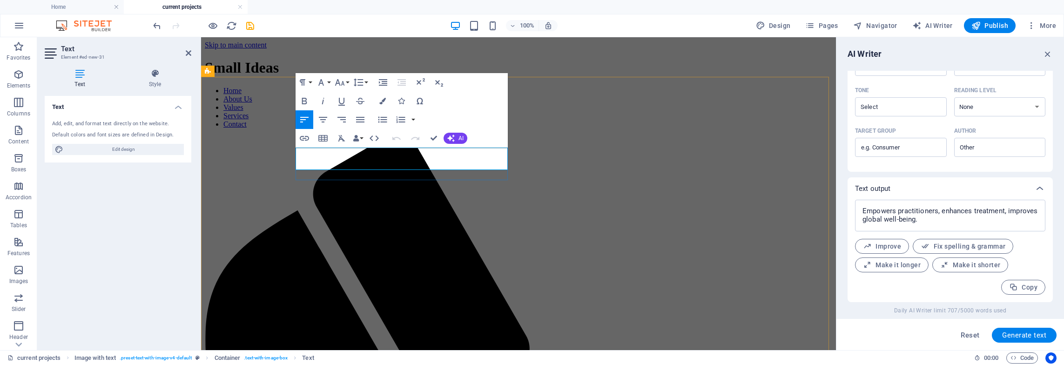
drag, startPoint x: 962, startPoint y: 228, endPoint x: 837, endPoint y: 210, distance: 125.6
click at [841, 210] on div "AI Writer Text input Element #ed-new-31 ​ You can only choose headline and text…" at bounding box center [950, 193] width 228 height 313
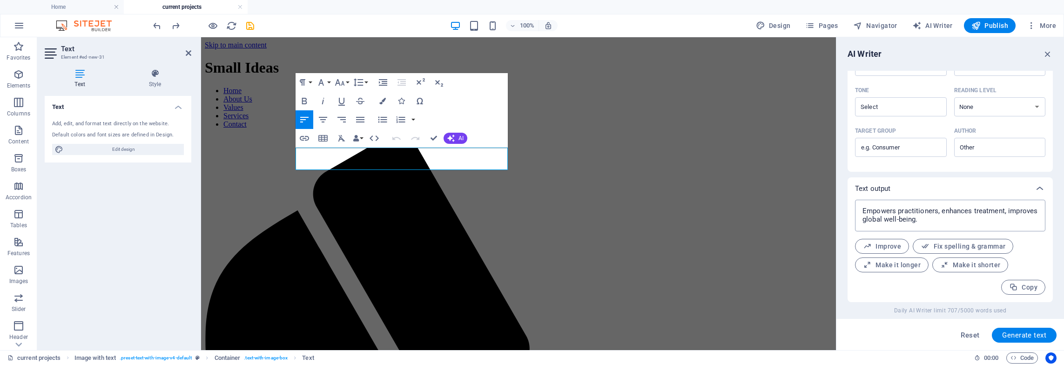
click at [979, 217] on textarea "Empowers practitioners, enhances treatment, improves global well-being." at bounding box center [950, 215] width 181 height 22
click at [977, 218] on textarea "Empowers practitioners, enhances treatment, improves global well-being." at bounding box center [950, 215] width 181 height 22
drag, startPoint x: 1172, startPoint y: 258, endPoint x: 815, endPoint y: 204, distance: 361.0
type textarea "x"
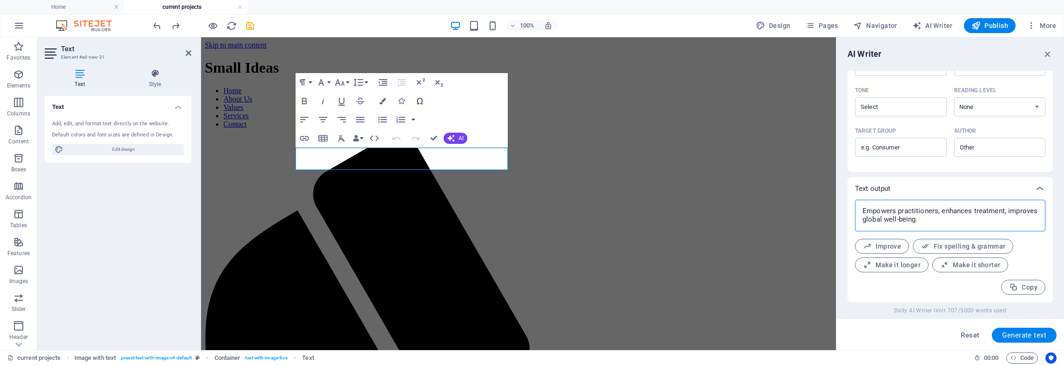
click at [940, 222] on textarea "Empowers practitioners, enhances treatment, improves global well-being." at bounding box center [950, 215] width 181 height 22
drag, startPoint x: 1150, startPoint y: 260, endPoint x: 833, endPoint y: 209, distance: 320.4
type textarea "Empowers practitioners, enhances treatment, improves global well-being."
type textarea "x"
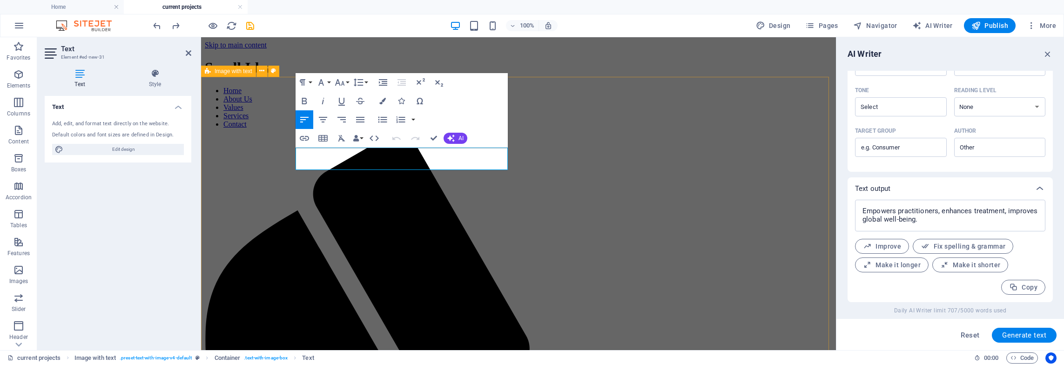
drag, startPoint x: 365, startPoint y: 159, endPoint x: 284, endPoint y: 147, distance: 81.9
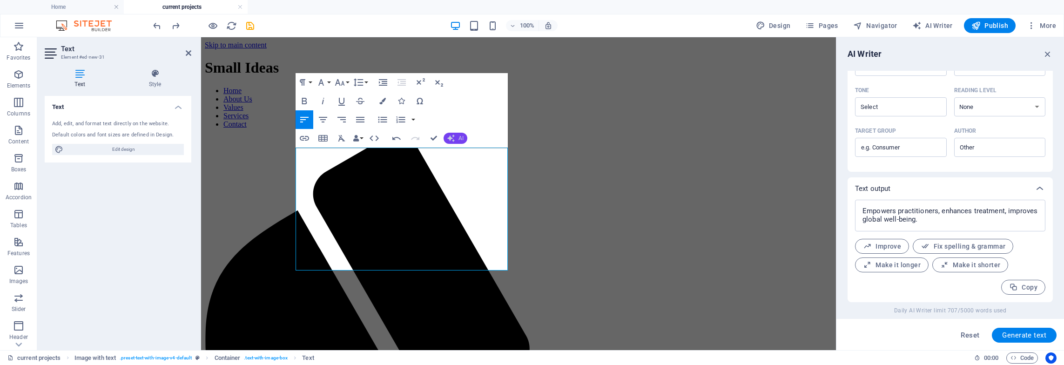
click at [453, 141] on icon "button" at bounding box center [450, 138] width 7 height 7
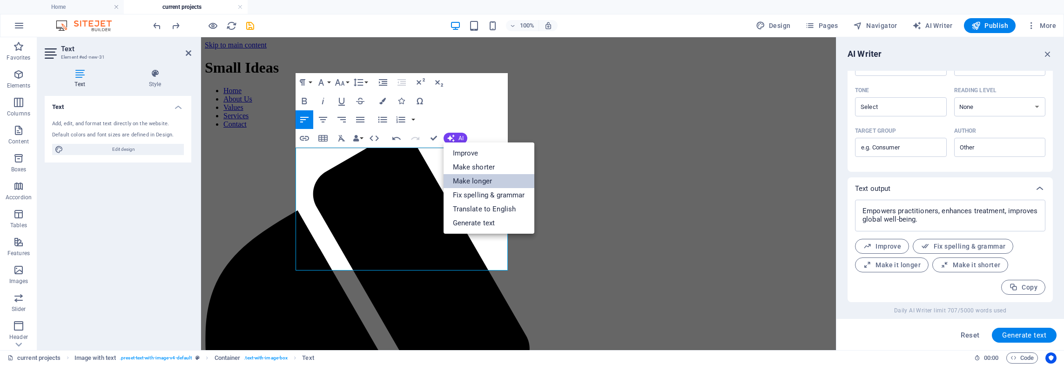
click at [481, 176] on link "Make longer" at bounding box center [489, 181] width 91 height 14
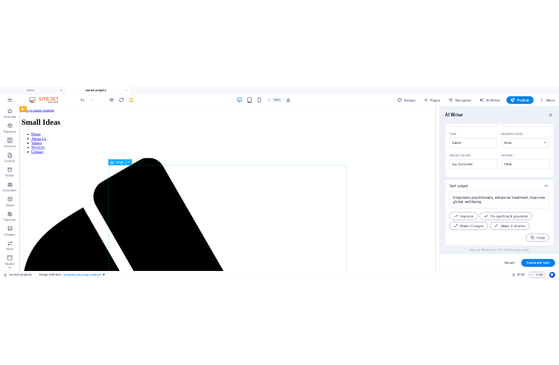
scroll to position [186, 0]
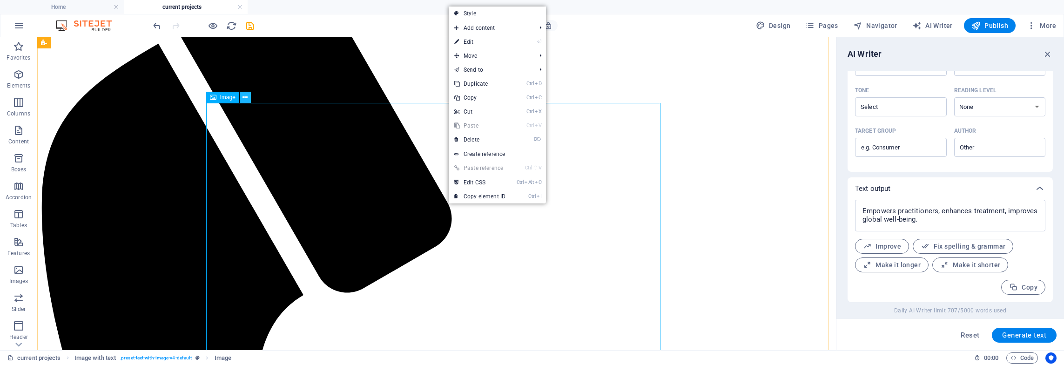
click at [240, 93] on button at bounding box center [245, 97] width 11 height 11
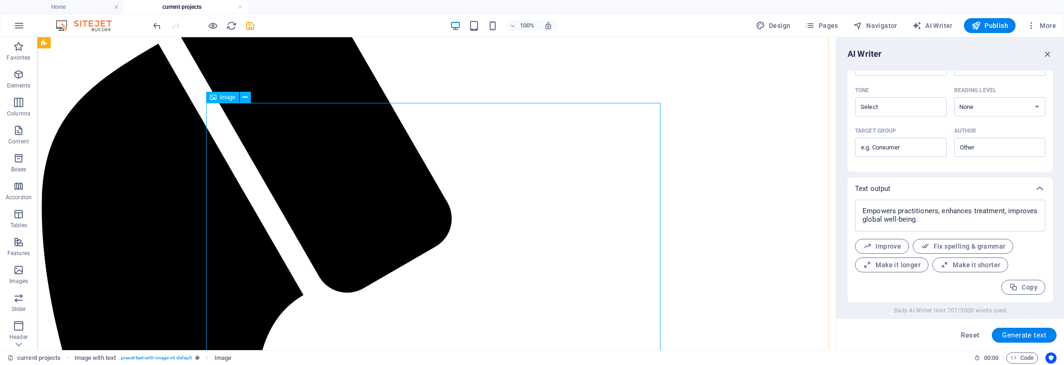
click at [244, 99] on icon at bounding box center [244, 98] width 5 height 10
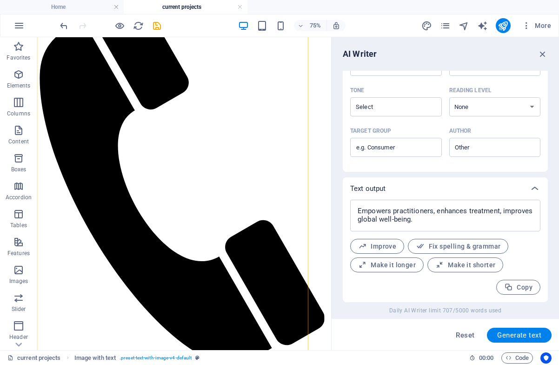
type textarea "x"
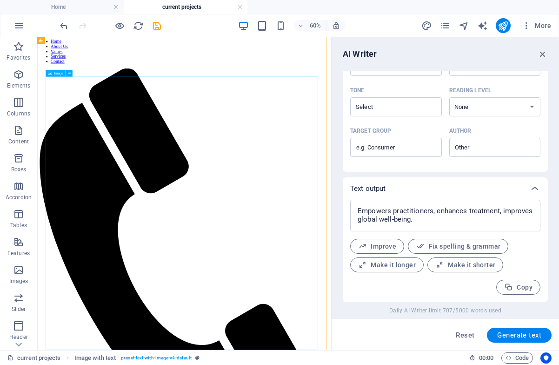
scroll to position [0, 0]
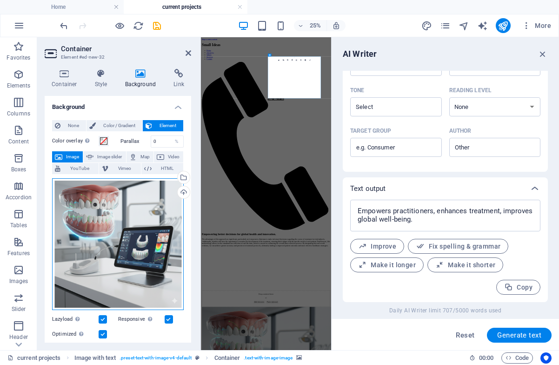
drag, startPoint x: 111, startPoint y: 213, endPoint x: 137, endPoint y: 239, distance: 37.2
click at [137, 239] on div "Drag files here, click to choose files or select files from Files or our free s…" at bounding box center [118, 244] width 132 height 132
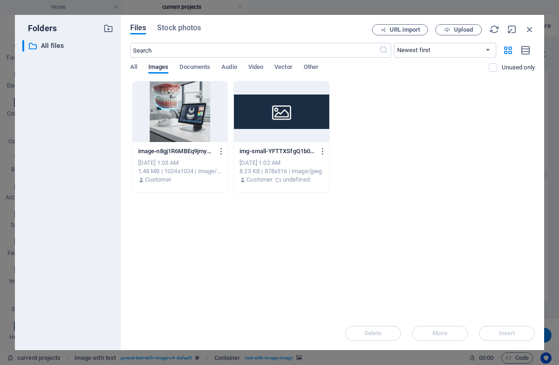
click at [405, 111] on div "image-n8gj1R6MBEq9jmy95i5rIw.png image-n8gj1R6MBEq9jmy95i5rIw.png Oct 6, 2025 1…" at bounding box center [332, 137] width 405 height 112
click at [276, 243] on div "Drop files here to upload them instantly image-n8gj1R6MBEq9jmy95i5rIw.png image…" at bounding box center [332, 198] width 405 height 235
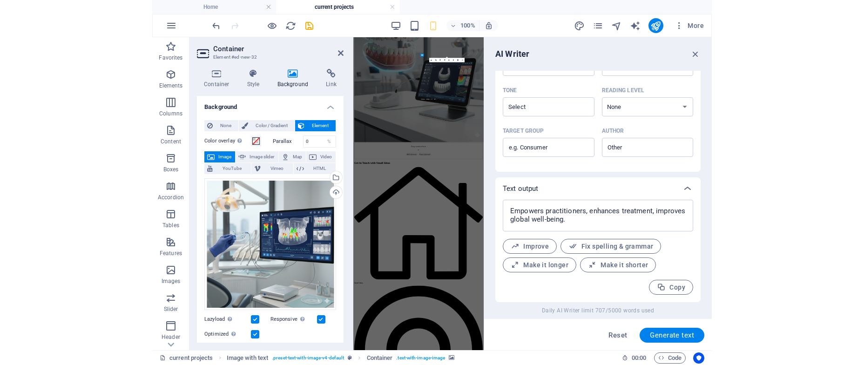
scroll to position [0, 0]
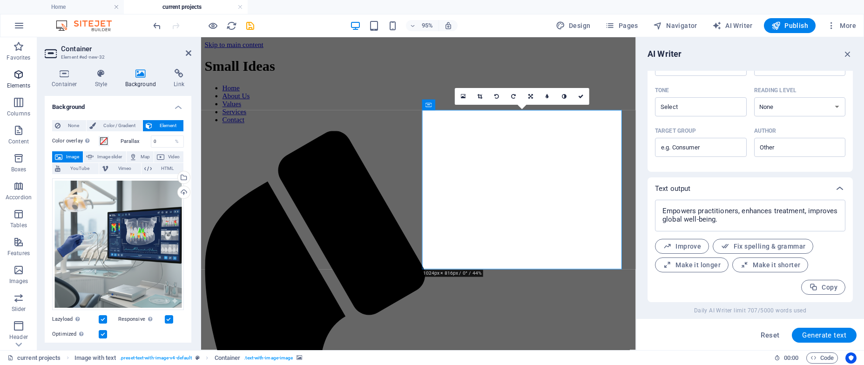
type textarea "x"
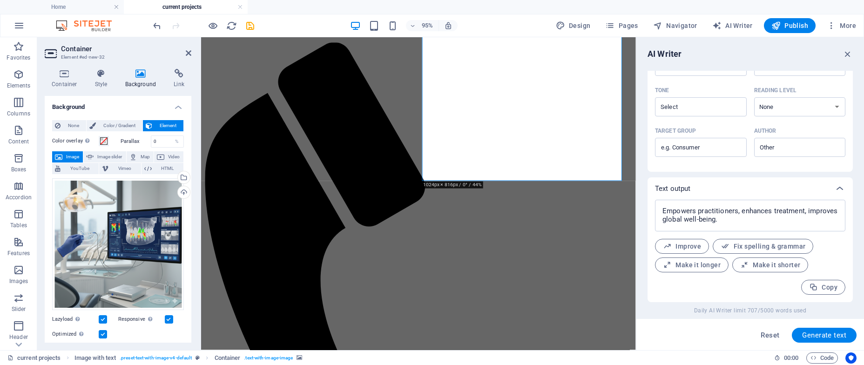
scroll to position [120, 0]
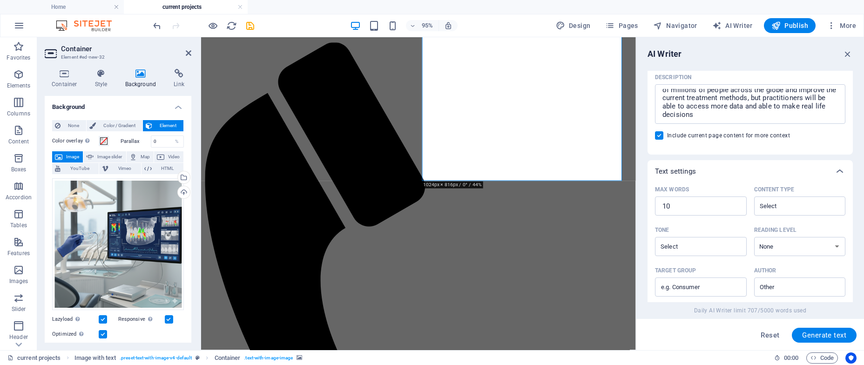
click at [289, 18] on div "95% Design Pages Navigator AI Writer Publish More" at bounding box center [505, 25] width 708 height 15
click at [790, 24] on span "Publish" at bounding box center [789, 25] width 37 height 9
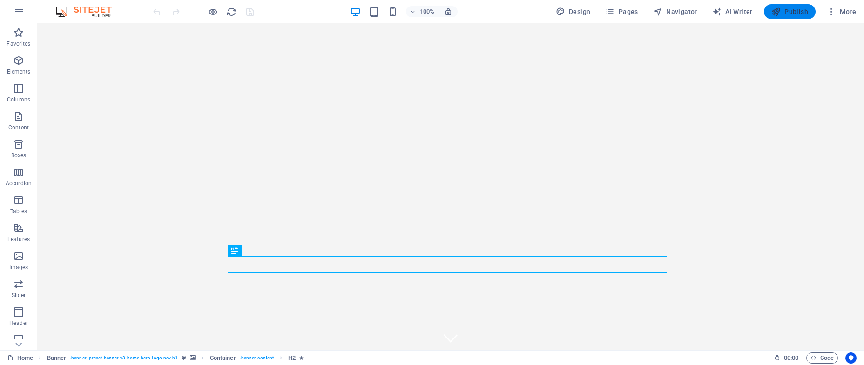
click at [801, 9] on span "Publish" at bounding box center [789, 11] width 37 height 9
click at [844, 10] on span "More" at bounding box center [841, 11] width 29 height 9
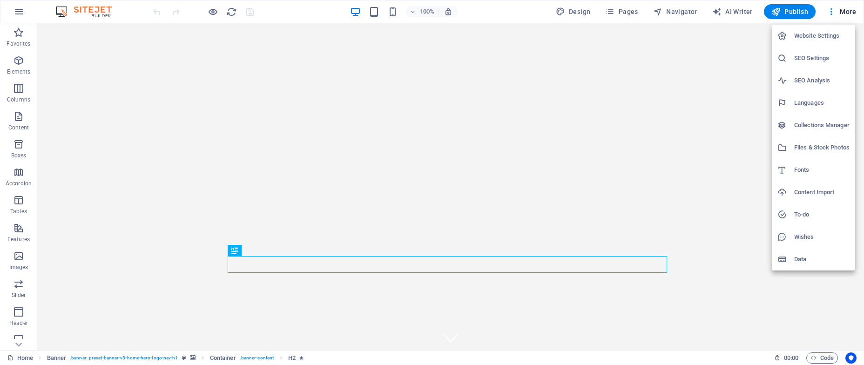
click at [357, 10] on div at bounding box center [432, 182] width 864 height 365
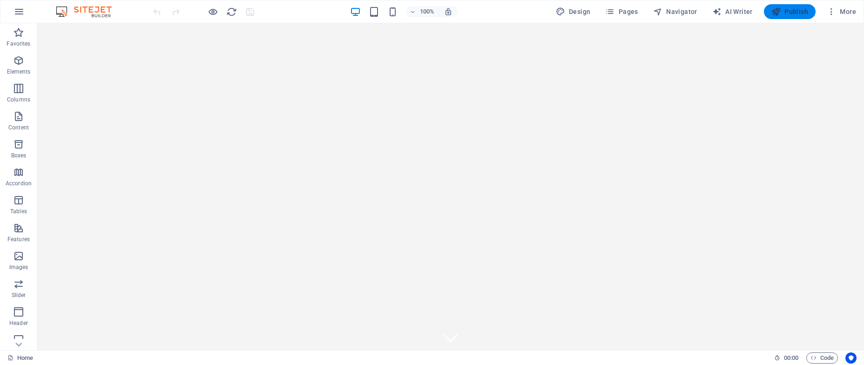
click at [790, 10] on span "Publish" at bounding box center [789, 11] width 37 height 9
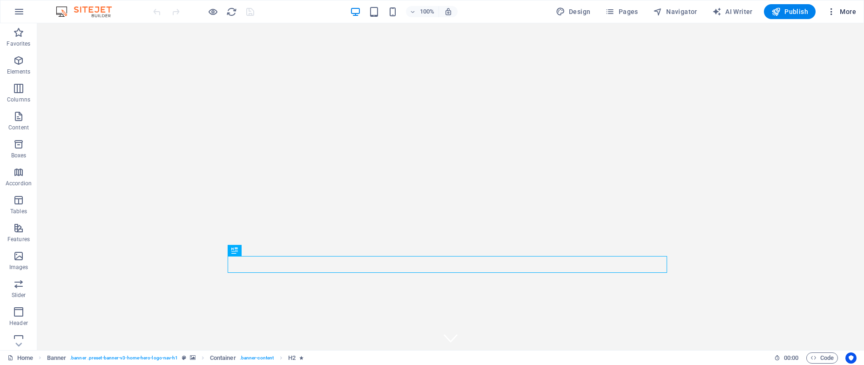
click at [850, 11] on span "More" at bounding box center [841, 11] width 29 height 9
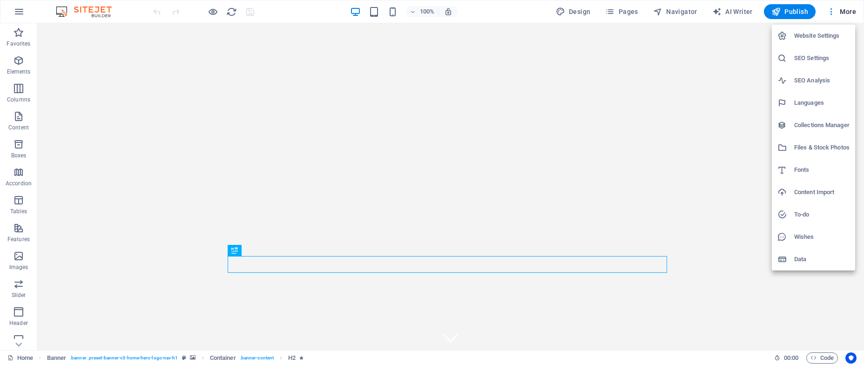
click at [836, 34] on h6 "Website Settings" at bounding box center [821, 35] width 55 height 11
select select "41"
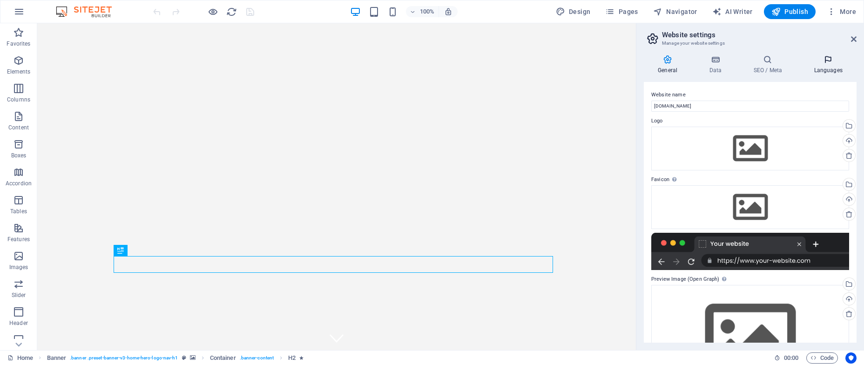
click at [834, 55] on icon at bounding box center [828, 59] width 57 height 9
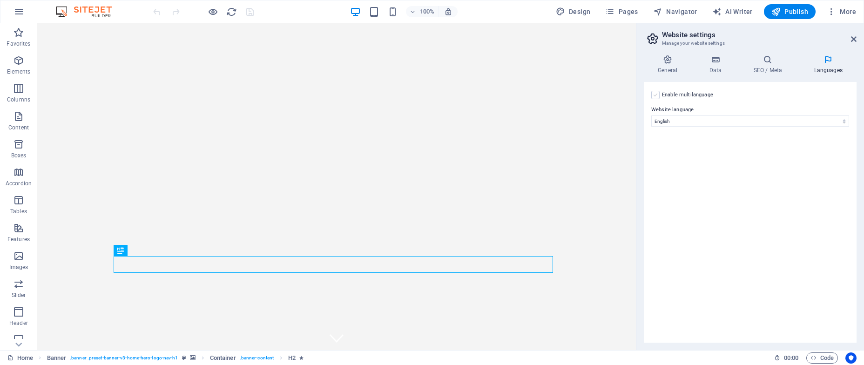
click at [655, 97] on label at bounding box center [655, 95] width 8 height 8
click at [0, 0] on input "Enable multilanguage To disable multilanguage delete all languages until only o…" at bounding box center [0, 0] width 0 height 0
click at [701, 161] on select "Abkhazian Afar Afrikaans Akan Albanian Amharic Arabic Aragonese Armenian Assame…" at bounding box center [750, 166] width 155 height 11
select select "77"
click at [673, 161] on select "Abkhazian Afar Afrikaans Akan Albanian Amharic Arabic Aragonese Armenian Assame…" at bounding box center [750, 166] width 155 height 11
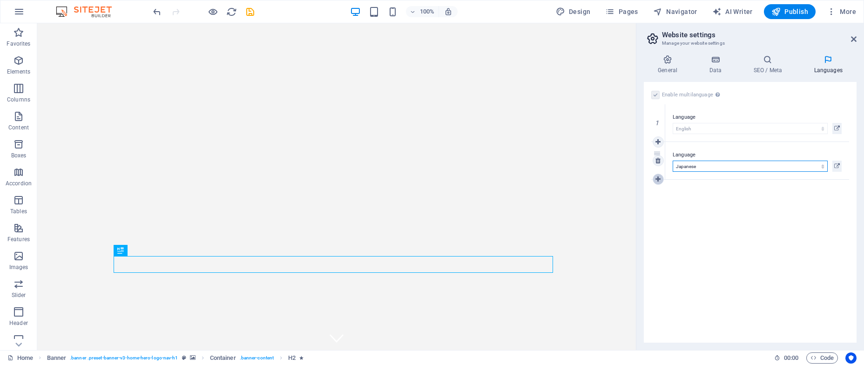
click at [658, 181] on icon at bounding box center [657, 179] width 5 height 7
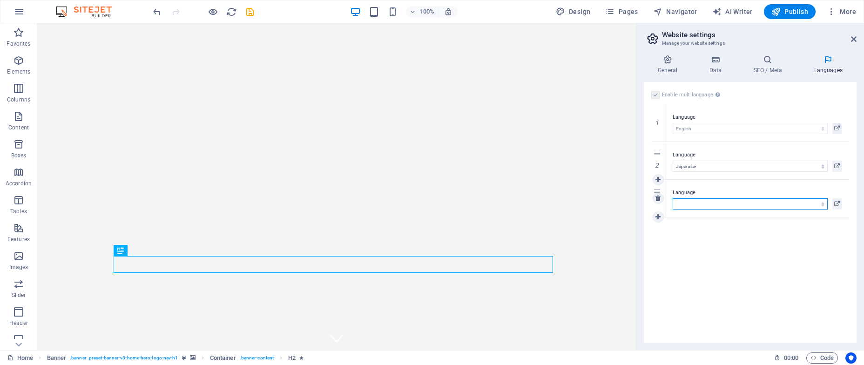
click at [698, 200] on select "Abkhazian Afar Afrikaans Akan Albanian Amharic Arabic Aragonese Armenian Assame…" at bounding box center [750, 203] width 155 height 11
select select "152"
click at [673, 198] on select "Abkhazian Afar Afrikaans Akan Albanian Amharic Arabic Aragonese Armenian Assame…" at bounding box center [750, 203] width 155 height 11
click at [658, 215] on icon at bounding box center [657, 217] width 5 height 7
select select
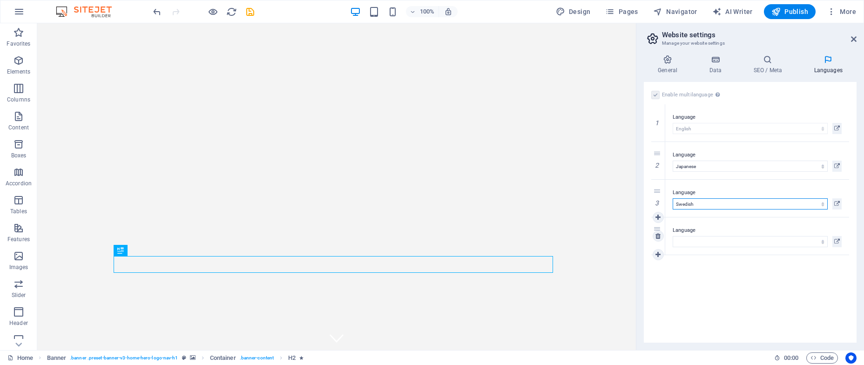
select select "135"
select select
select select "150"
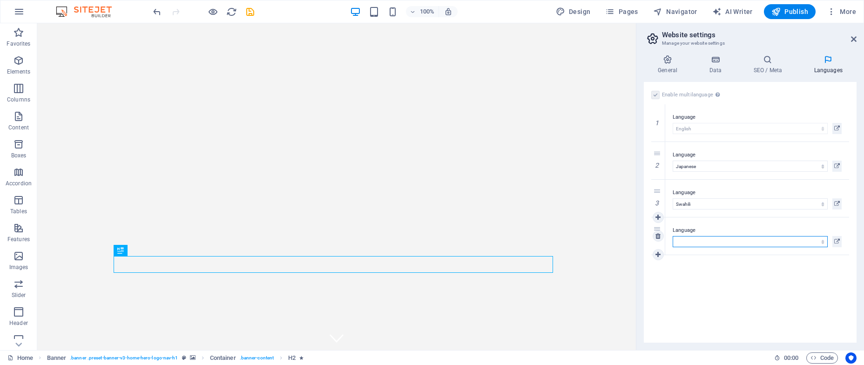
click at [691, 238] on select "Abkhazian Afar Afrikaans Akan Albanian Amharic Arabic Aragonese Armenian Assame…" at bounding box center [750, 241] width 155 height 11
select select "55"
click at [673, 236] on select "Abkhazian Afar Afrikaans Akan Albanian Amharic Arabic Aragonese Armenian Assame…" at bounding box center [750, 241] width 155 height 11
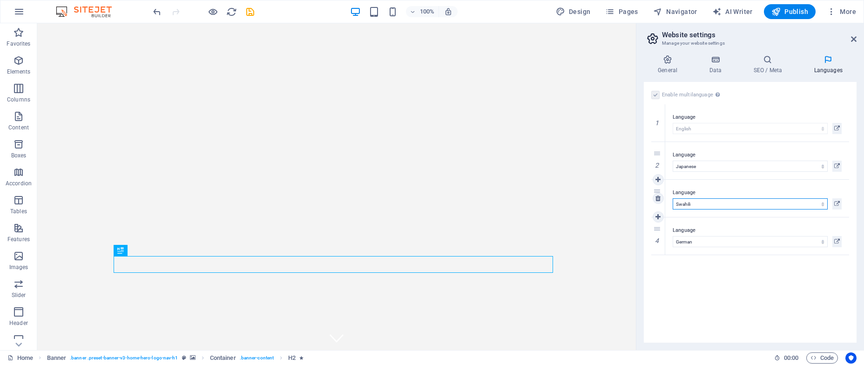
click at [702, 202] on select "Abkhazian Afar Afrikaans Akan Albanian Amharic Arabic Aragonese Armenian Assame…" at bounding box center [750, 203] width 155 height 11
drag, startPoint x: 839, startPoint y: 202, endPoint x: 663, endPoint y: 209, distance: 176.1
click at [660, 209] on div "3 Language Abkhazian Afar Afrikaans Akan Albanian Amharic Arabic Aragonese Arme…" at bounding box center [750, 199] width 198 height 38
click at [656, 199] on icon at bounding box center [657, 198] width 5 height 7
select select "55"
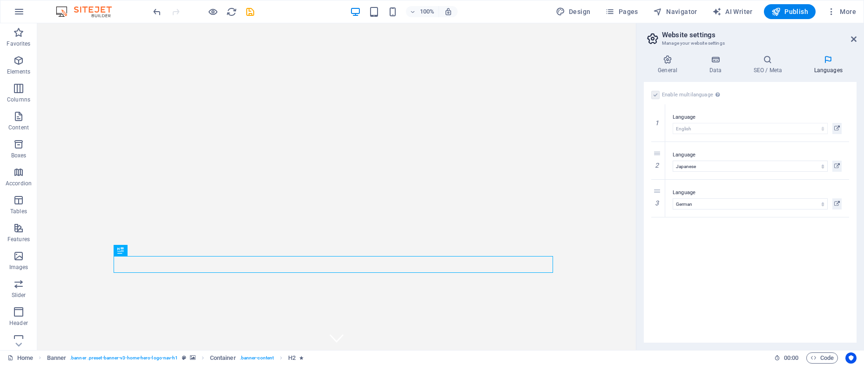
click at [710, 284] on div "Enable multilanguage To disable multilanguage delete all languages until only o…" at bounding box center [750, 212] width 213 height 261
click at [711, 267] on div "Enable multilanguage To disable multilanguage delete all languages until only o…" at bounding box center [750, 212] width 213 height 261
click at [657, 219] on icon at bounding box center [657, 217] width 5 height 7
click at [694, 244] on select "Abkhazian Afar Afrikaans Akan Albanian Amharic Arabic Aragonese Armenian Assame…" at bounding box center [750, 241] width 155 height 11
select select "6"
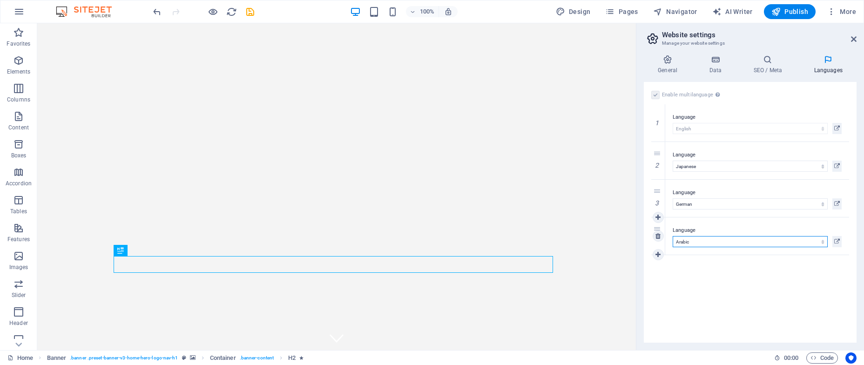
click at [673, 236] on select "Abkhazian Afar Afrikaans Akan Albanian Amharic Arabic Aragonese Armenian Assame…" at bounding box center [750, 241] width 155 height 11
click at [707, 277] on div "Enable multilanguage To disable multilanguage delete all languages until only o…" at bounding box center [750, 212] width 213 height 261
click at [658, 255] on icon at bounding box center [657, 254] width 5 height 7
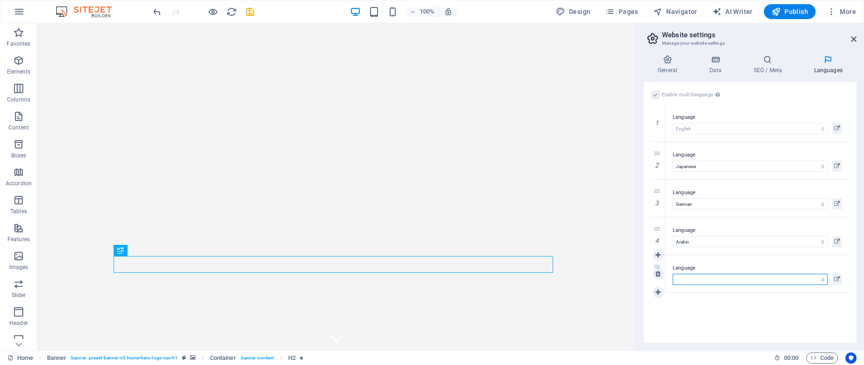
click at [702, 279] on select "Abkhazian Afar Afrikaans Akan Albanian Amharic Arabic Aragonese Armenian Assame…" at bounding box center [750, 279] width 155 height 11
select select "30"
click at [673, 274] on select "Abkhazian Afar Afrikaans Akan Albanian Amharic Arabic Aragonese Armenian Assame…" at bounding box center [750, 279] width 155 height 11
select select "30"
click at [659, 294] on icon at bounding box center [657, 292] width 5 height 7
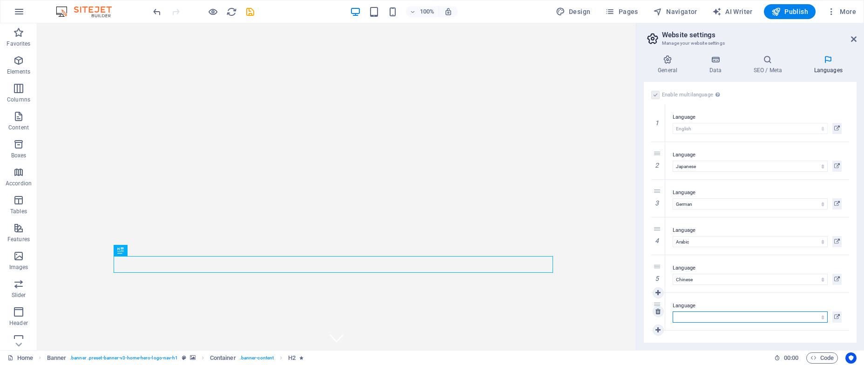
drag, startPoint x: 709, startPoint y: 316, endPoint x: 711, endPoint y: 311, distance: 5.4
click at [709, 316] on select "Abkhazian Afar Afrikaans Akan Albanian Amharic Arabic Aragonese Armenian Assame…" at bounding box center [750, 316] width 155 height 11
select select "49"
click at [673, 311] on select "Abkhazian Afar Afrikaans Akan Albanian Amharic Arabic Aragonese Armenian Assame…" at bounding box center [750, 316] width 155 height 11
click at [697, 339] on div "Enable multilanguage To disable multilanguage delete all languages until only o…" at bounding box center [750, 212] width 213 height 261
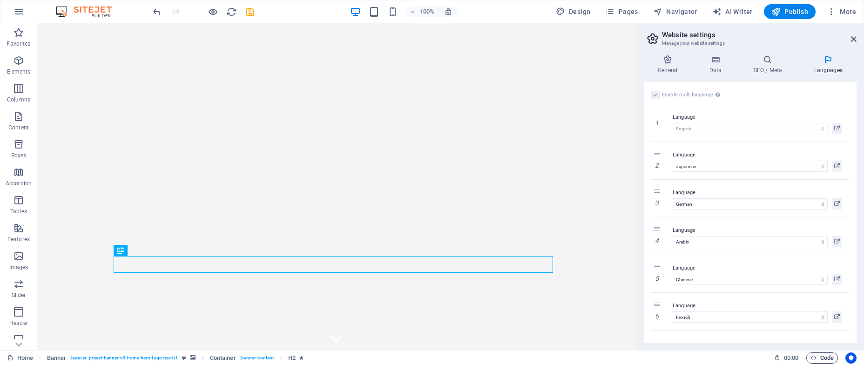
click at [825, 357] on span "Code" at bounding box center [821, 357] width 23 height 11
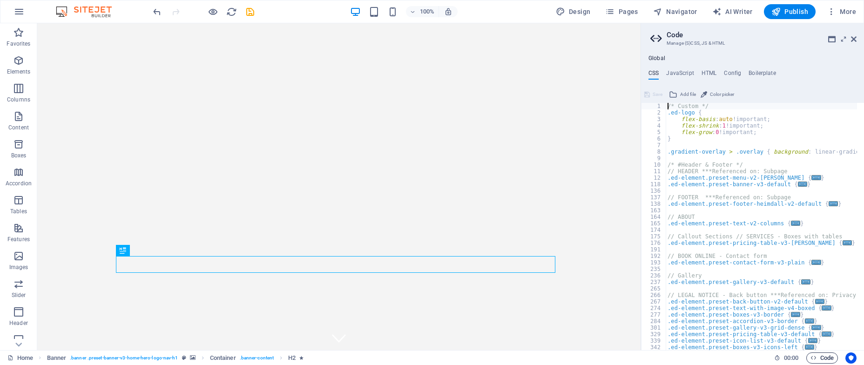
click at [826, 357] on span "Code" at bounding box center [821, 357] width 23 height 11
click at [828, 358] on span "Code" at bounding box center [821, 357] width 23 height 11
click at [790, 358] on span ":" at bounding box center [790, 357] width 1 height 7
click at [851, 357] on icon "Usercentrics" at bounding box center [851, 358] width 7 height 7
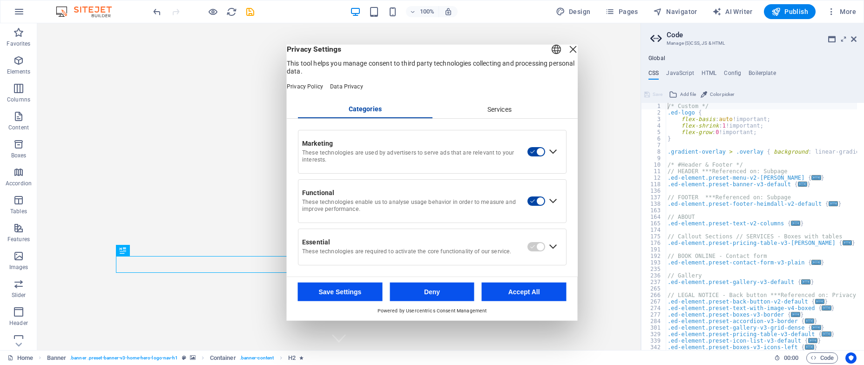
click at [518, 300] on button "Accept All" at bounding box center [524, 291] width 85 height 19
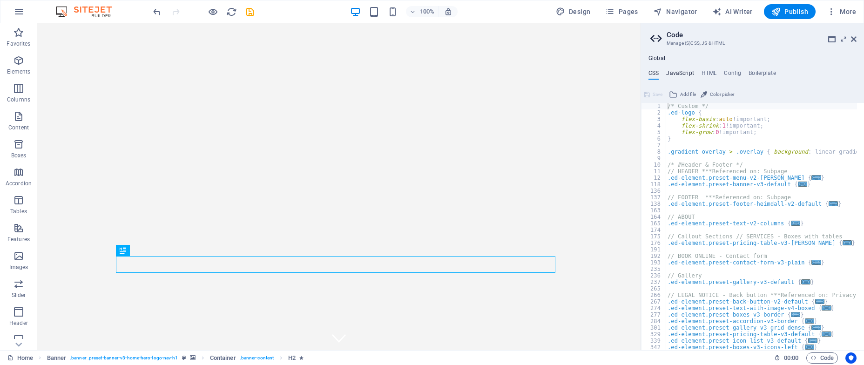
click at [676, 72] on h4 "JavaScript" at bounding box center [679, 75] width 27 height 10
type textarea "/* JS for preset "Menu V2" */"
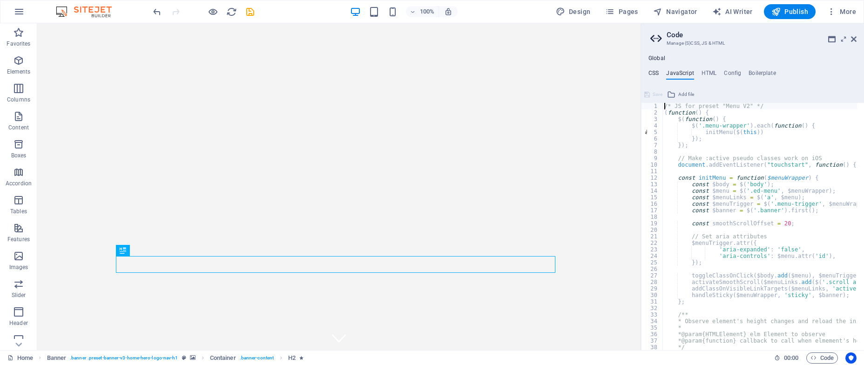
click at [651, 73] on h4 "CSS" at bounding box center [653, 75] width 10 height 10
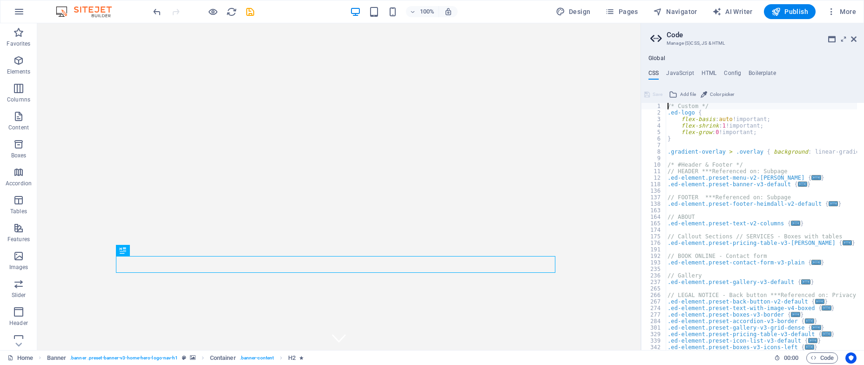
click at [652, 59] on h4 "Global" at bounding box center [656, 58] width 17 height 7
click at [770, 74] on h4 "Boilerplate" at bounding box center [761, 75] width 27 height 10
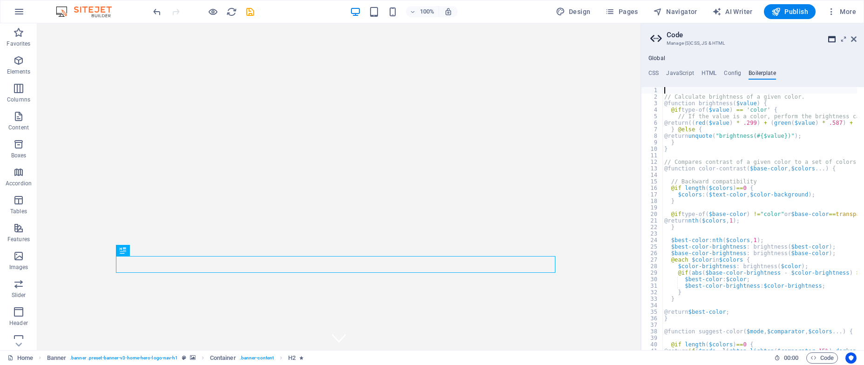
click at [832, 37] on icon at bounding box center [831, 38] width 7 height 7
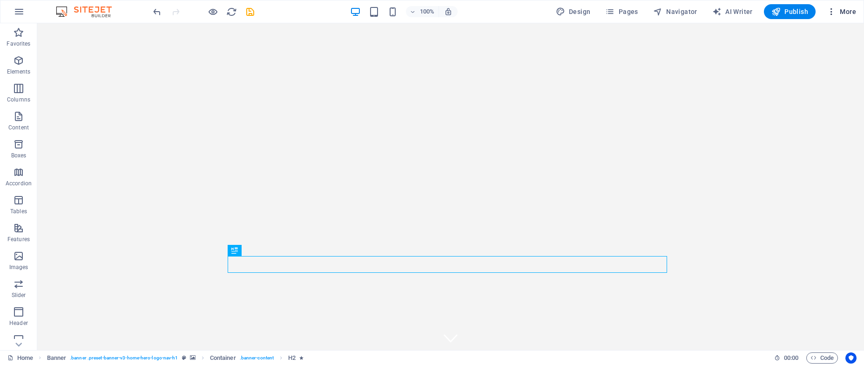
click at [847, 11] on span "More" at bounding box center [841, 11] width 29 height 9
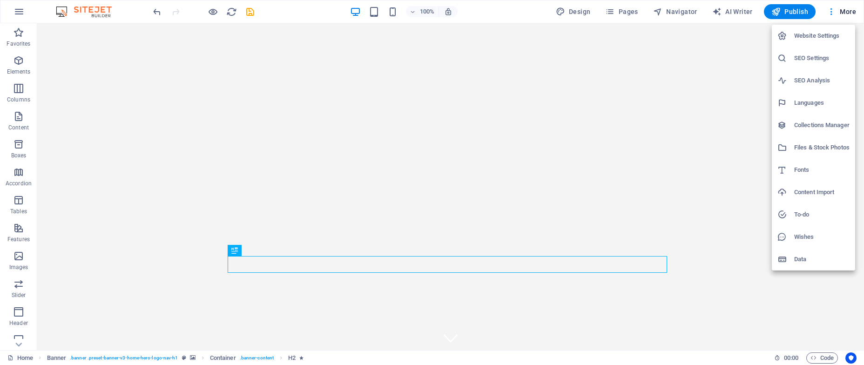
click at [827, 34] on h6 "Website Settings" at bounding box center [821, 35] width 55 height 11
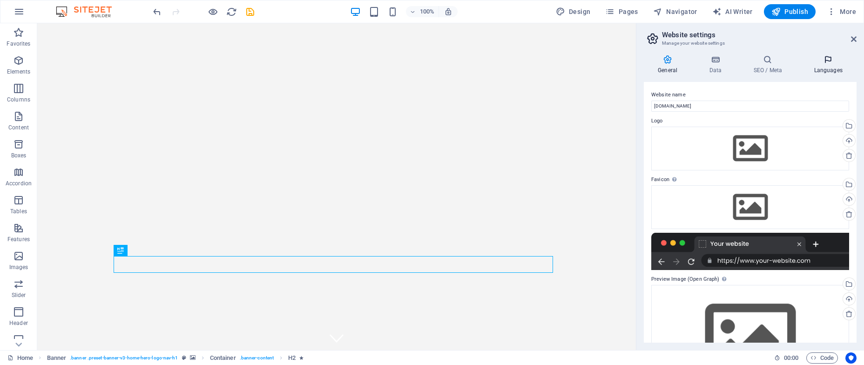
click at [834, 63] on icon at bounding box center [828, 59] width 57 height 9
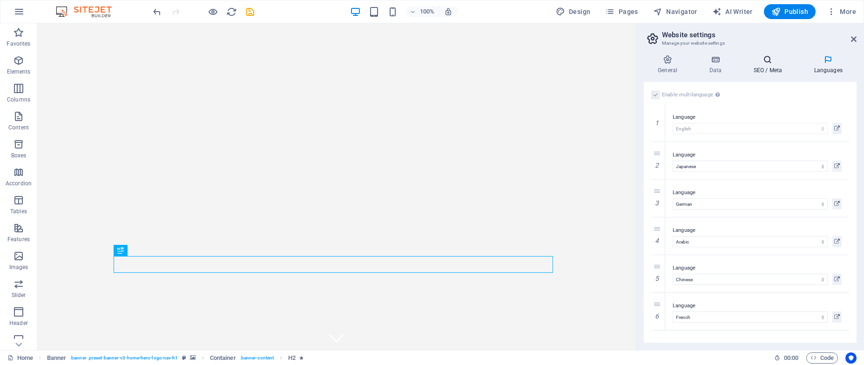
click at [777, 61] on icon at bounding box center [767, 59] width 57 height 9
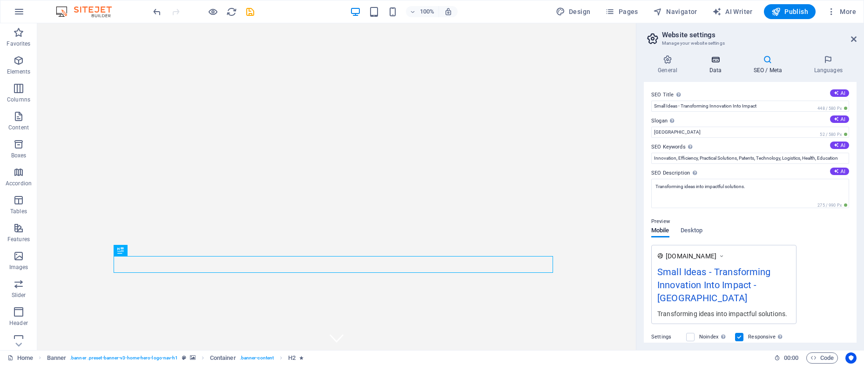
click at [713, 65] on h4 "Data" at bounding box center [717, 65] width 44 height 20
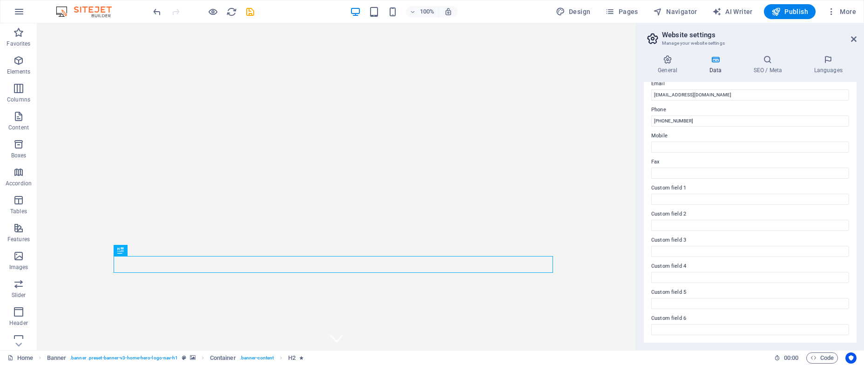
scroll to position [0, 0]
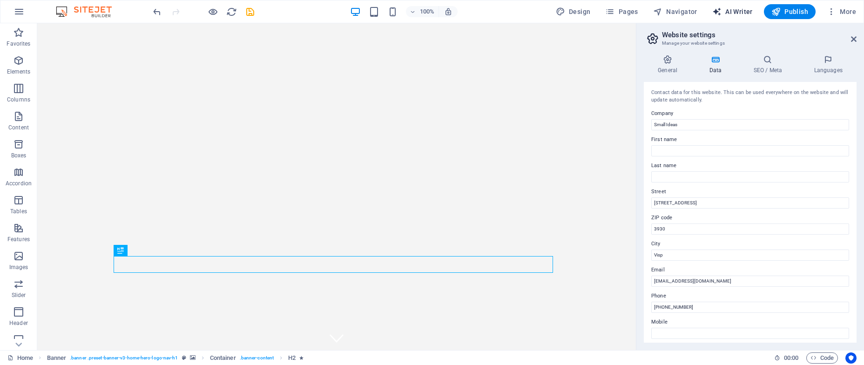
click at [744, 15] on span "AI Writer" at bounding box center [732, 11] width 40 height 9
select select "English"
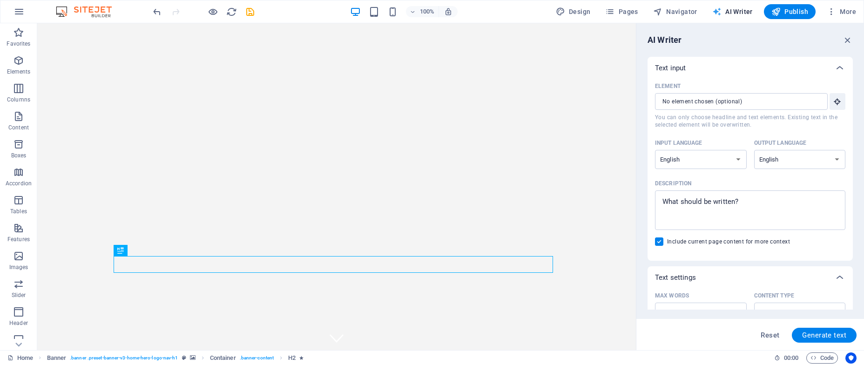
scroll to position [0, 0]
click at [737, 14] on span "AI Writer" at bounding box center [732, 11] width 40 height 9
click at [843, 10] on span "More" at bounding box center [841, 11] width 29 height 9
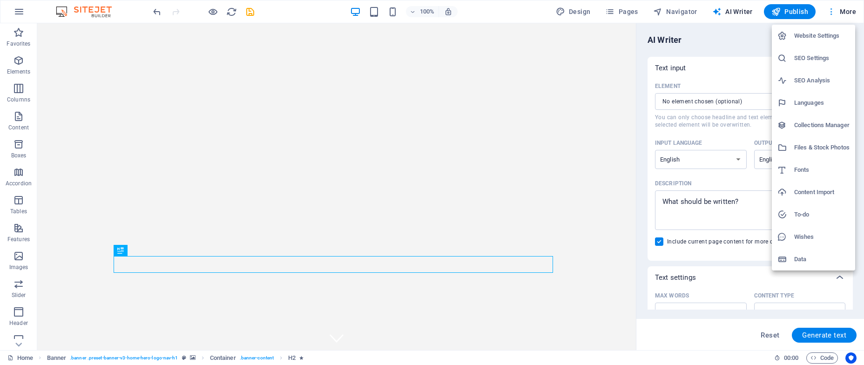
click at [843, 11] on div at bounding box center [432, 182] width 864 height 365
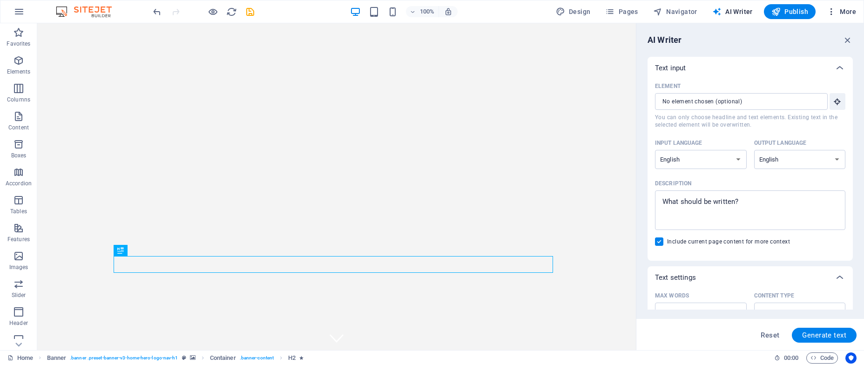
click at [836, 17] on button "More" at bounding box center [841, 11] width 37 height 15
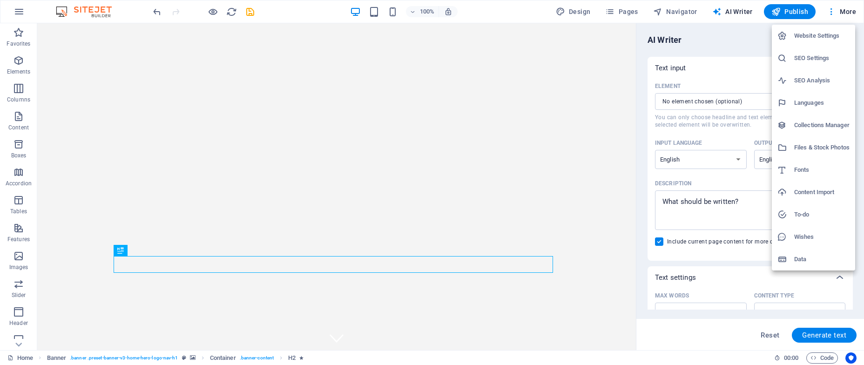
click at [820, 39] on h6 "Website Settings" at bounding box center [821, 35] width 55 height 11
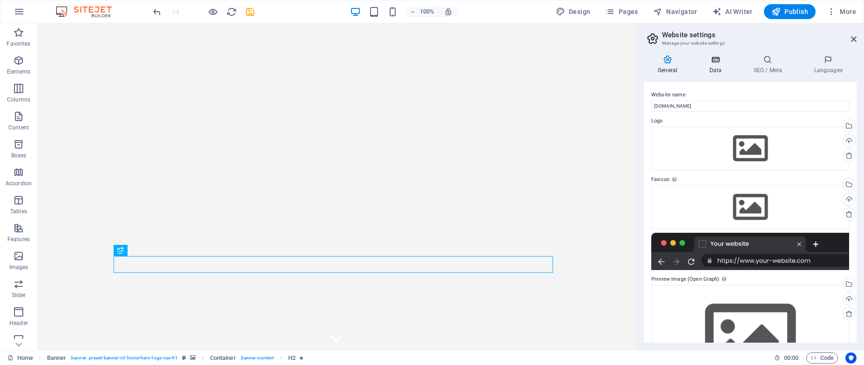
click at [718, 64] on h4 "Data" at bounding box center [717, 65] width 44 height 20
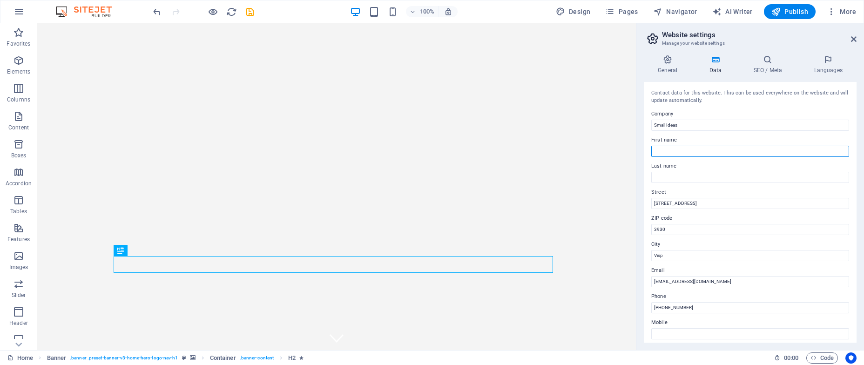
click at [683, 150] on input "First name" at bounding box center [750, 151] width 198 height 11
type input "Abdo"
type input "Sukari"
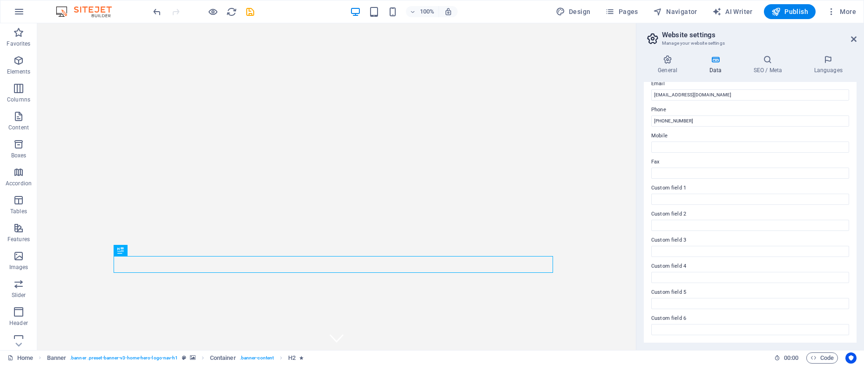
scroll to position [0, 0]
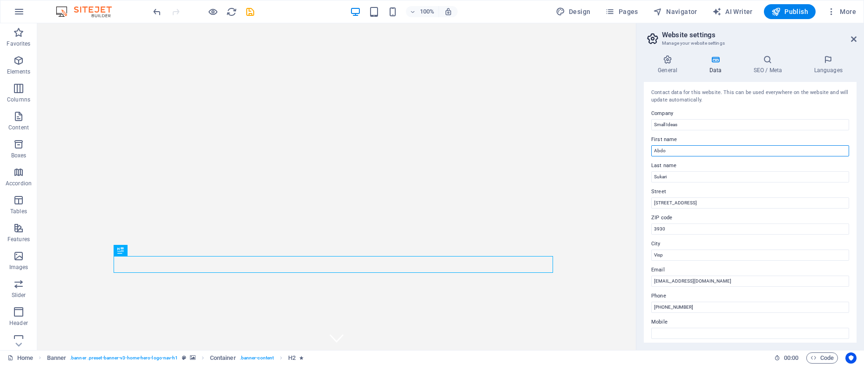
drag, startPoint x: 673, startPoint y: 149, endPoint x: 640, endPoint y: 154, distance: 33.4
click at [640, 154] on div "General Data SEO / Meta Languages Website name [DOMAIN_NAME] Logo Drag files he…" at bounding box center [750, 198] width 228 height 303
type input "A."
click at [647, 323] on div "Contact data for this website. This can be used everywhere on the website and w…" at bounding box center [750, 212] width 213 height 261
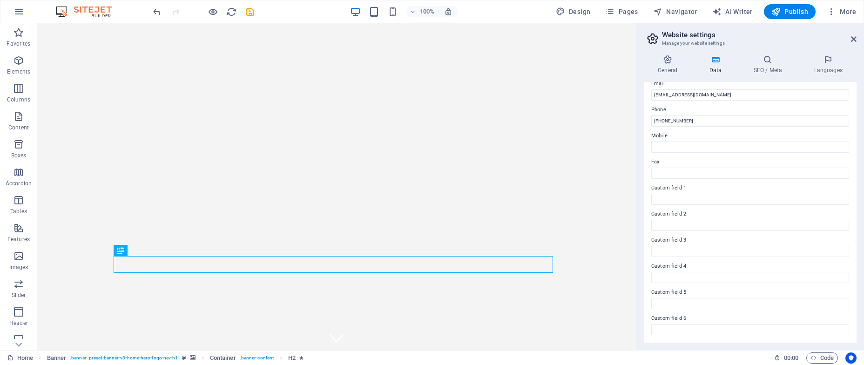
scroll to position [0, 0]
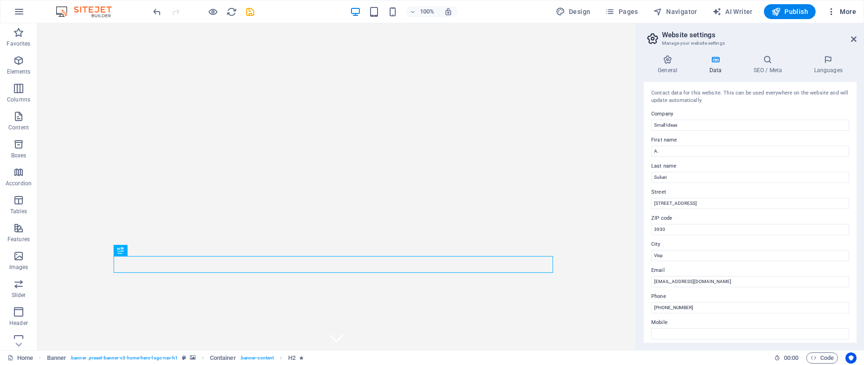
click at [830, 13] on icon "button" at bounding box center [831, 11] width 9 height 9
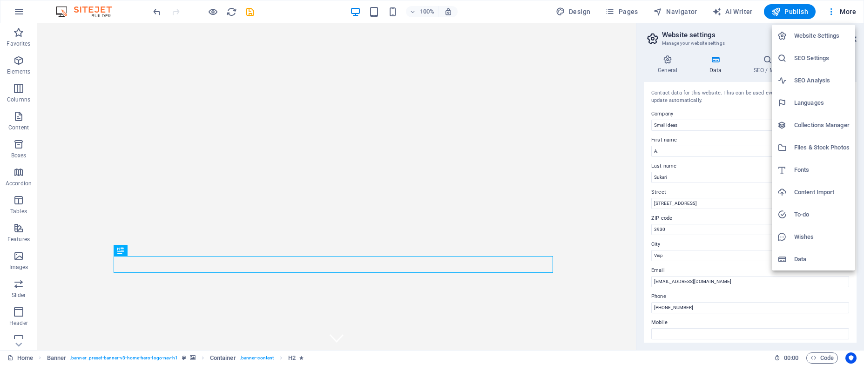
click at [813, 214] on h6 "To-do" at bounding box center [821, 214] width 55 height 11
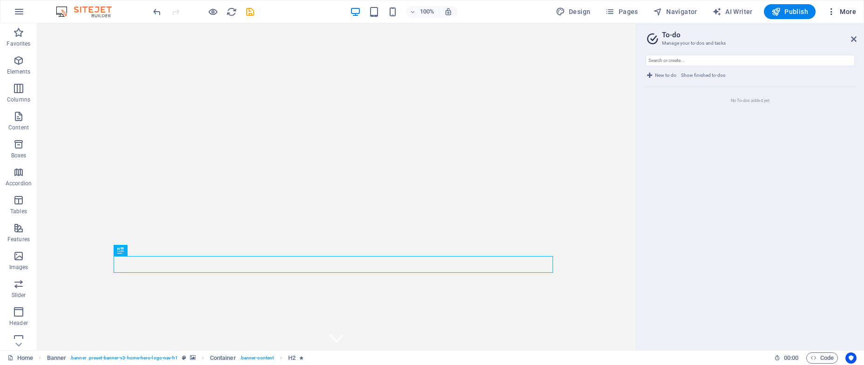
click at [844, 12] on span "More" at bounding box center [841, 11] width 29 height 9
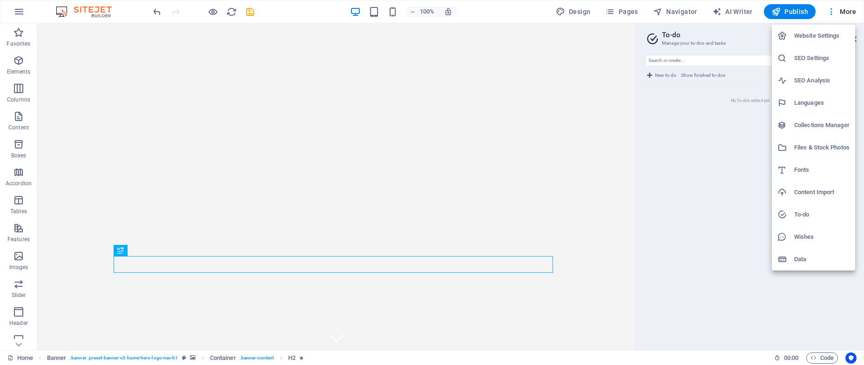
click at [794, 259] on div at bounding box center [785, 259] width 17 height 9
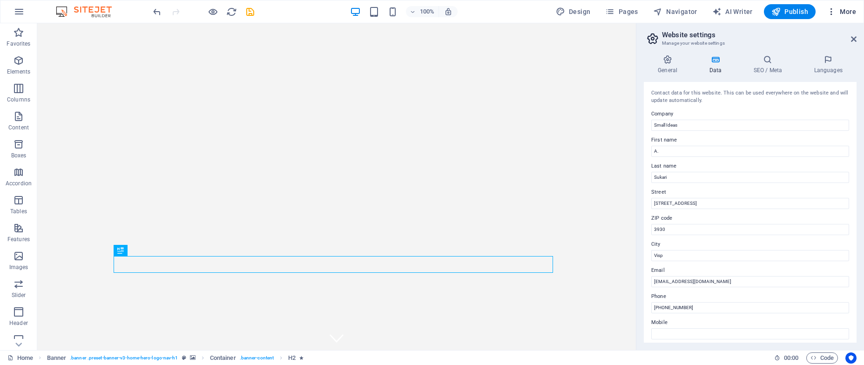
click at [842, 14] on span "More" at bounding box center [841, 11] width 29 height 9
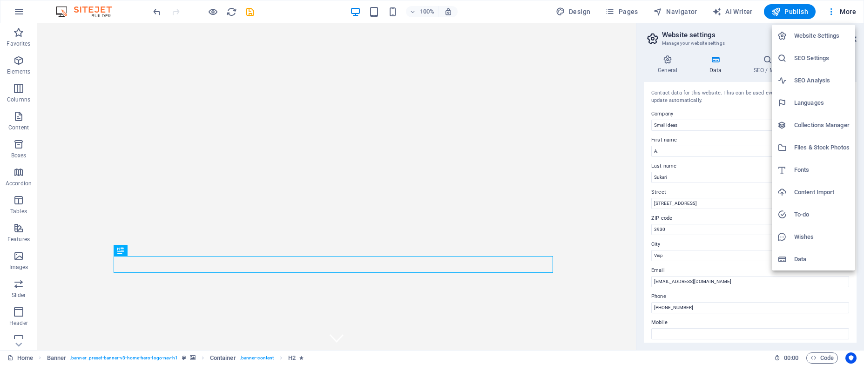
click at [811, 190] on h6 "Content Import" at bounding box center [821, 192] width 55 height 11
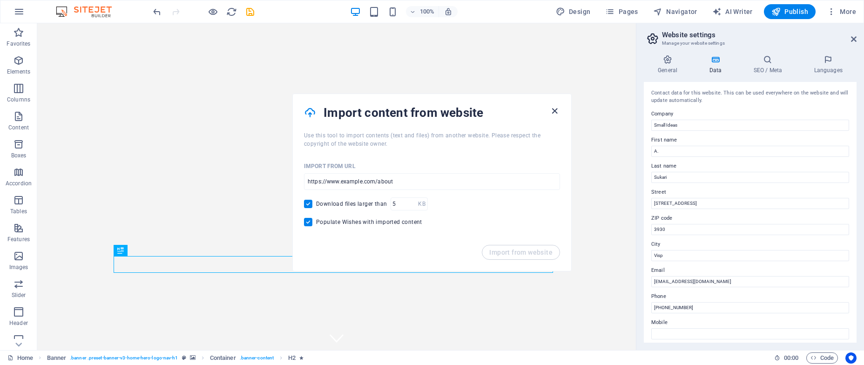
click at [551, 110] on icon "button" at bounding box center [554, 111] width 11 height 11
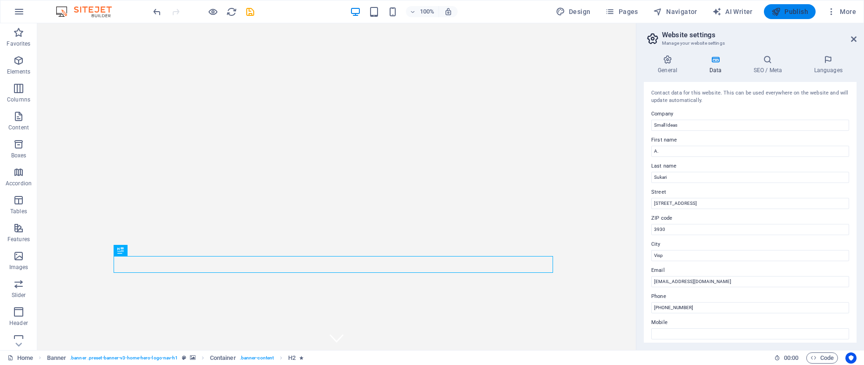
click at [794, 11] on span "Publish" at bounding box center [789, 11] width 37 height 9
